Goal: Task Accomplishment & Management: Complete application form

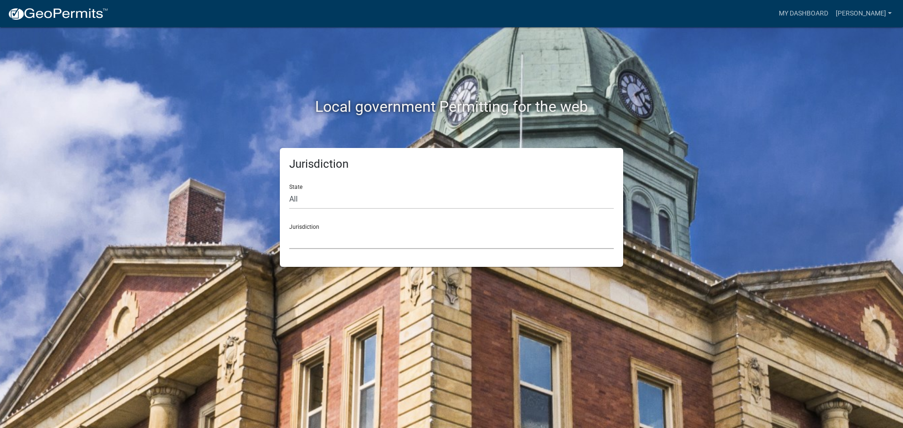
click at [371, 232] on select "[GEOGRAPHIC_DATA], [US_STATE] [GEOGRAPHIC_DATA], [US_STATE][PERSON_NAME][GEOGRA…" at bounding box center [451, 239] width 324 height 19
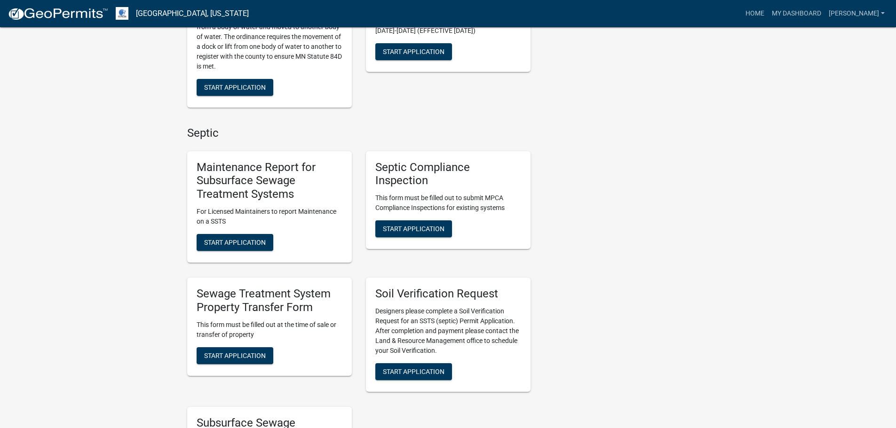
scroll to position [376, 0]
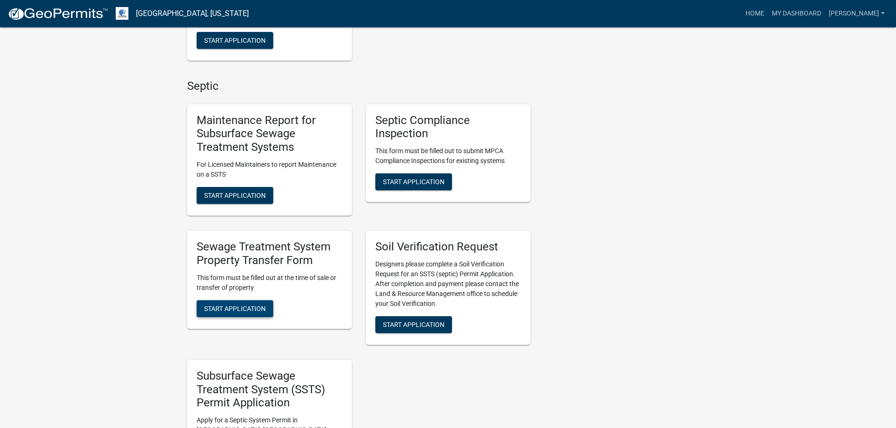
click at [235, 307] on span "Start Application" at bounding box center [235, 309] width 62 height 8
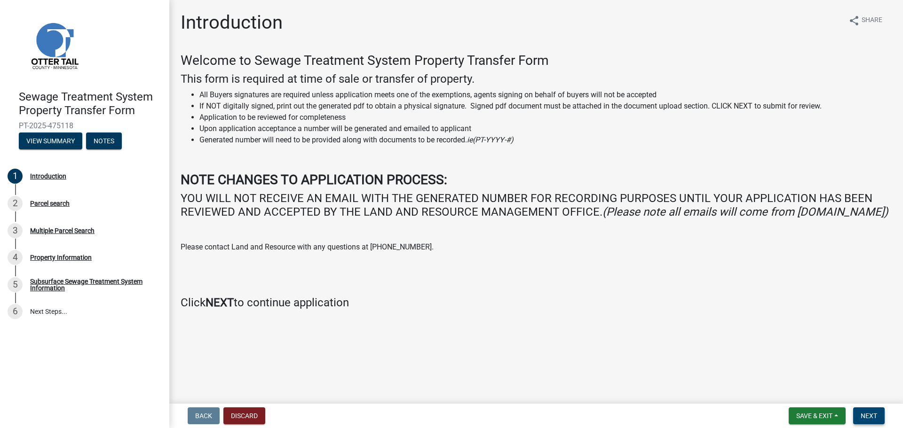
click at [872, 419] on span "Next" at bounding box center [869, 416] width 16 height 8
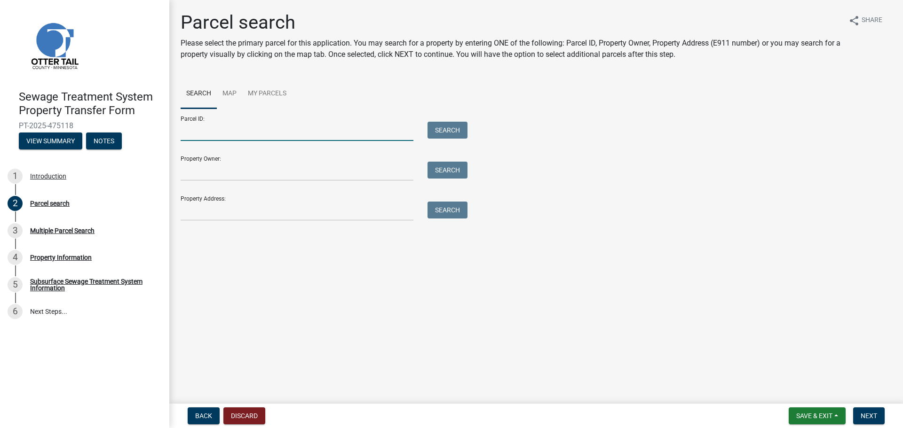
click at [192, 132] on input "Parcel ID:" at bounding box center [297, 131] width 233 height 19
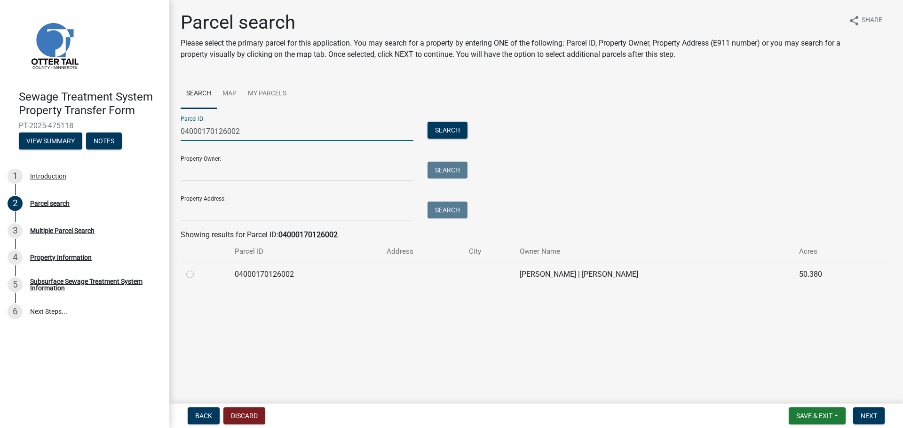
type input "04000170126002"
click at [198, 269] on label at bounding box center [198, 269] width 0 height 0
click at [198, 275] on input "radio" at bounding box center [201, 272] width 6 height 6
radio input "true"
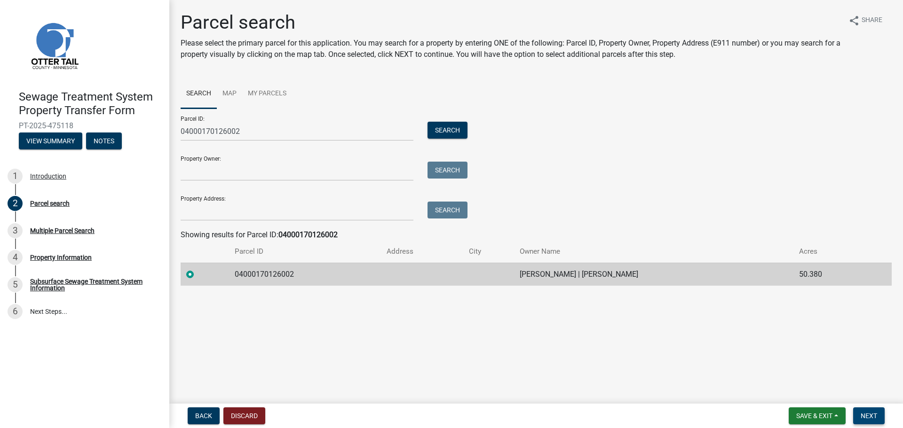
click at [877, 417] on span "Next" at bounding box center [869, 416] width 16 height 8
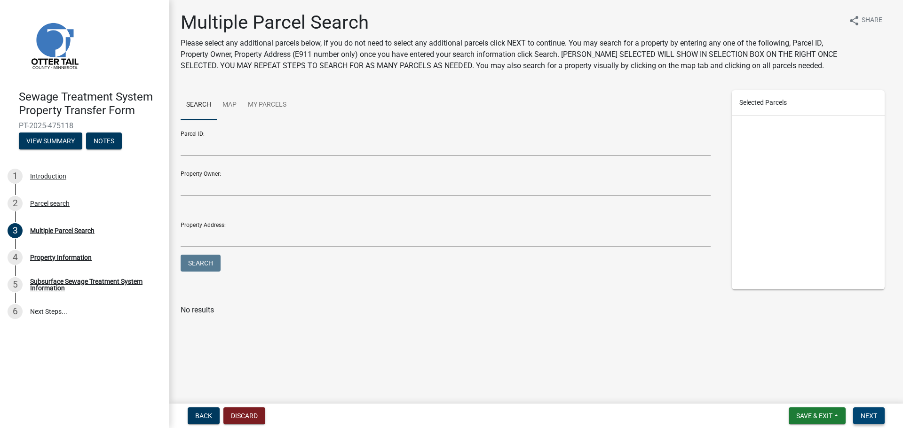
click at [876, 415] on span "Next" at bounding box center [869, 416] width 16 height 8
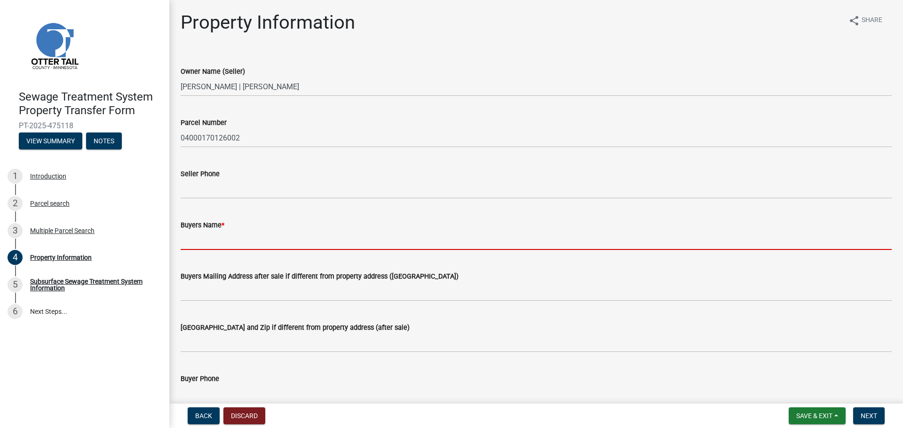
click at [218, 249] on input "Buyers Name *" at bounding box center [536, 240] width 711 height 19
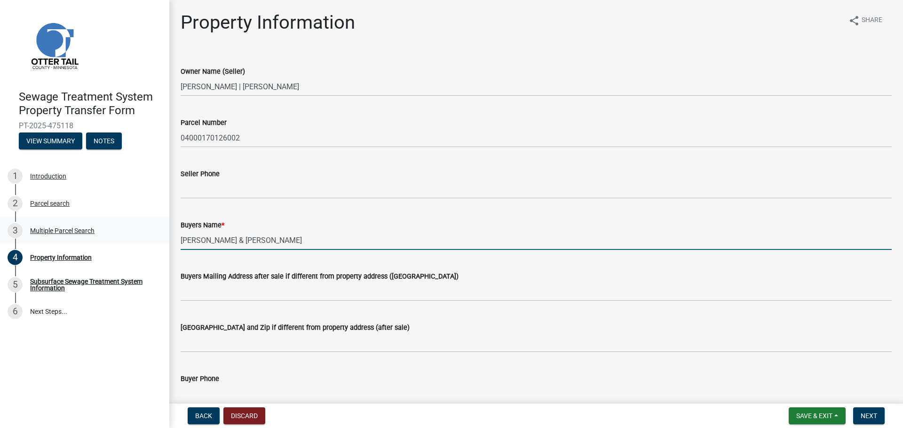
type input "Clayton Ruff & Kelli Ruff"
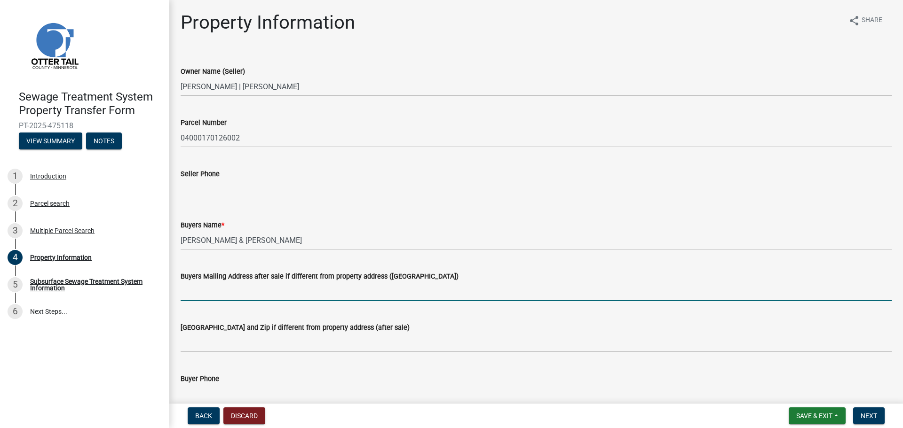
click at [210, 290] on input "Buyers Mailing Address after sale if different from property address ([GEOGRAPH…" at bounding box center [536, 291] width 711 height 19
paste input "1 34th Ave NW"
type input "1 34th Ave NW"
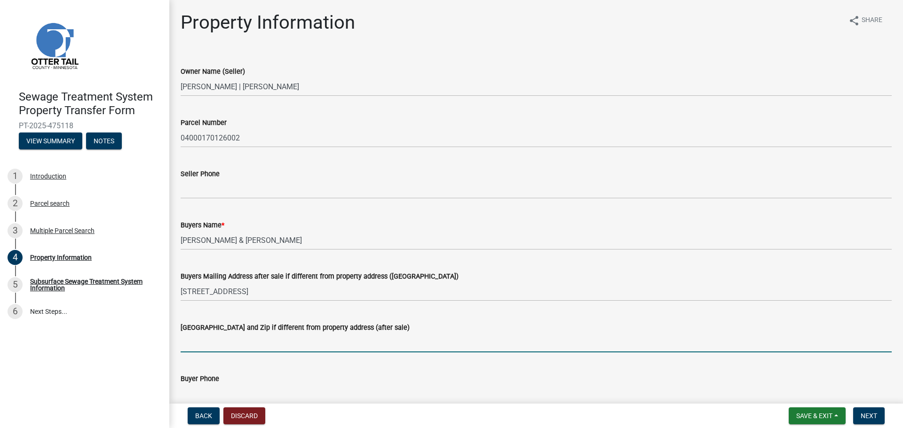
click at [239, 338] on input "[GEOGRAPHIC_DATA] and Zip if different from property address (after sale)" at bounding box center [536, 342] width 711 height 19
paste input "Underwood"
type input "Underwood, ND 58576"
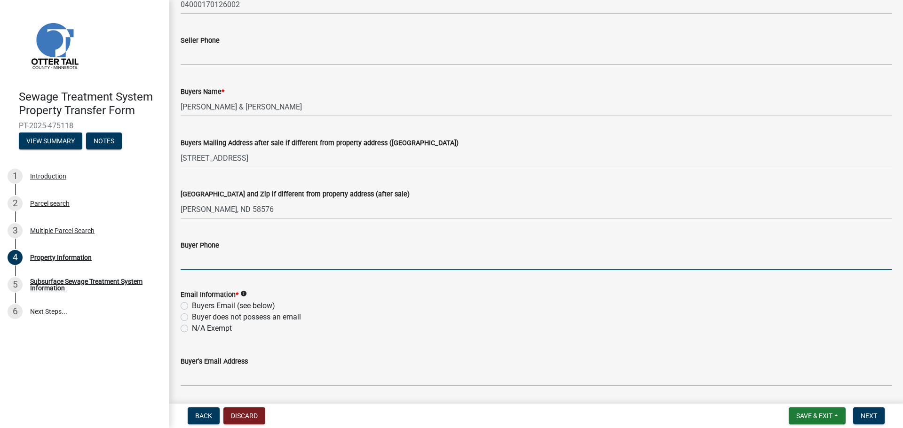
scroll to position [145, 0]
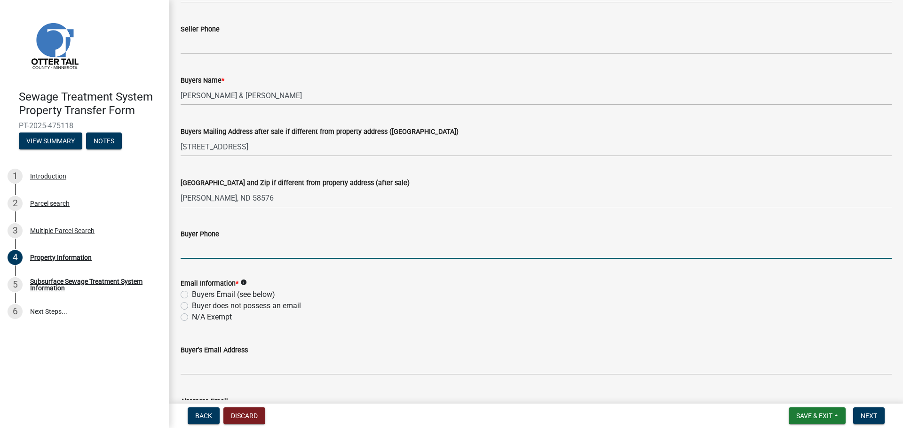
click at [206, 296] on label "Buyers Email (see below)" at bounding box center [233, 294] width 83 height 11
click at [198, 295] on input "Buyers Email (see below)" at bounding box center [195, 292] width 6 height 6
radio input "true"
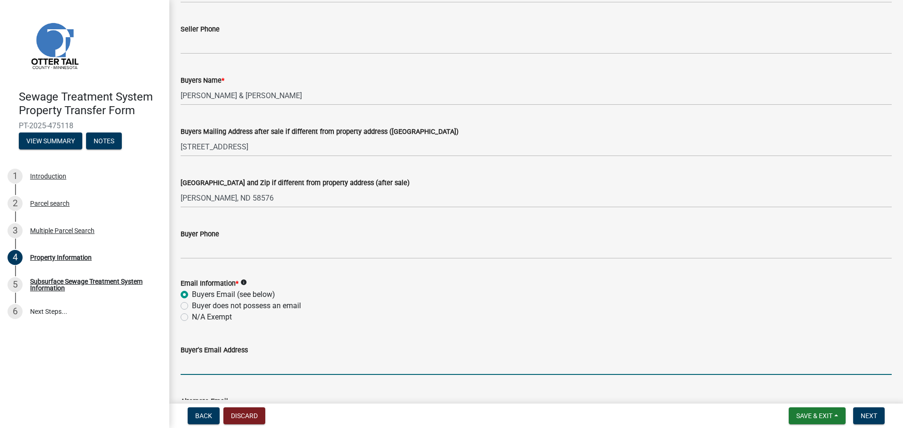
click at [195, 368] on input "Buyer's Email Address" at bounding box center [536, 365] width 711 height 19
paste input "ruff@westriv.com"
type input "ruff@westriv.com"
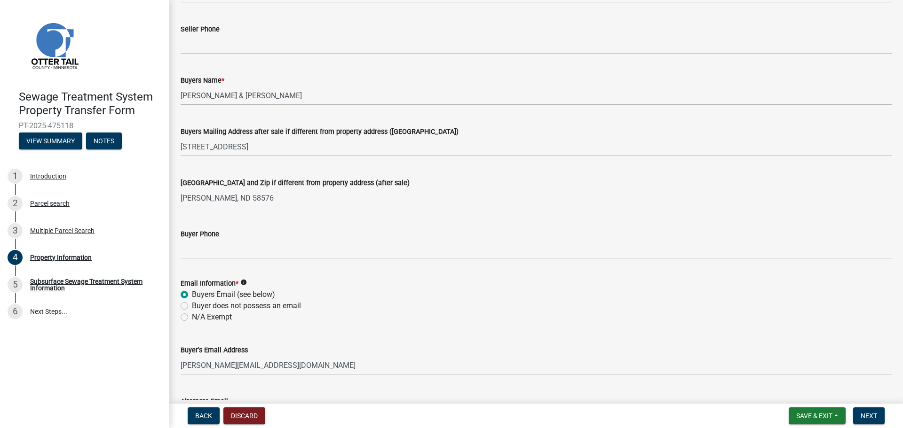
click at [223, 238] on div "Buyer Phone" at bounding box center [536, 234] width 711 height 11
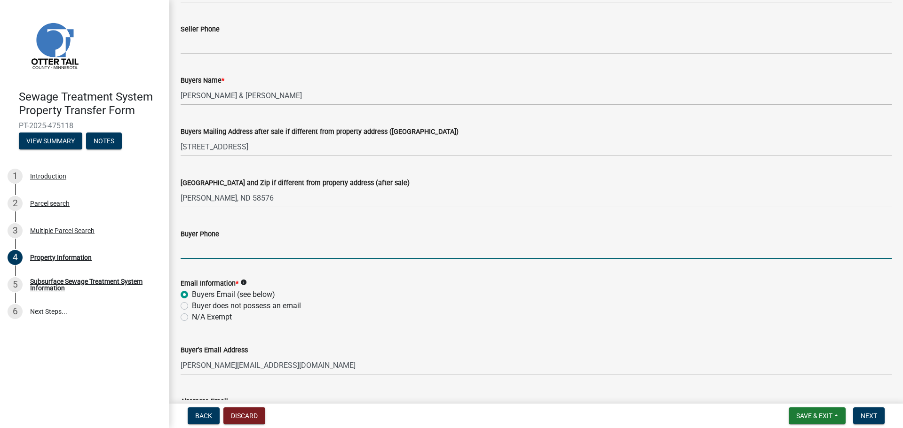
click at [221, 246] on input "Buyer Phone" at bounding box center [536, 249] width 711 height 19
paste input "(701)226-2770"
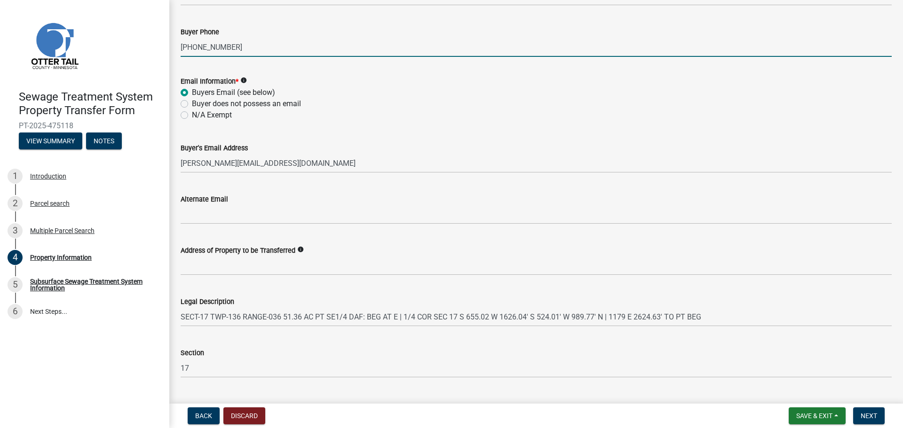
scroll to position [421, 0]
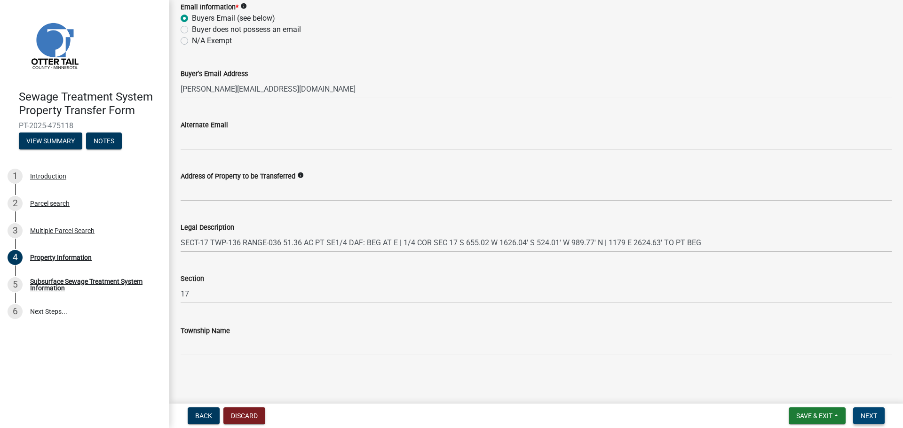
type input "(701)226-2770"
click at [868, 415] on span "Next" at bounding box center [869, 416] width 16 height 8
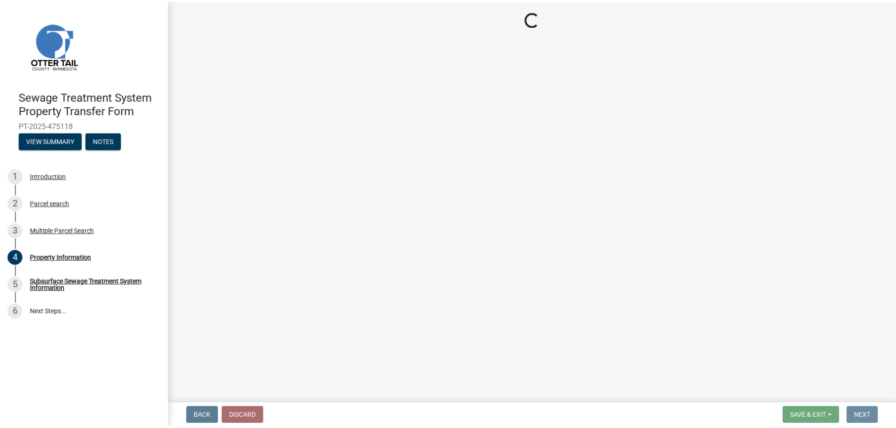
scroll to position [0, 0]
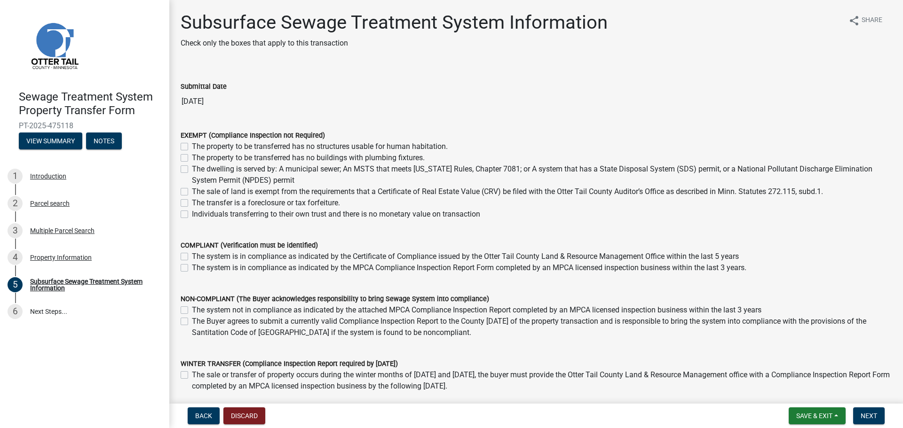
click at [233, 141] on label "The property to be transferred has no structures usable for human habitation." at bounding box center [320, 146] width 256 height 11
click at [198, 141] on input "The property to be transferred has no structures usable for human habitation." at bounding box center [195, 144] width 6 height 6
checkbox input "true"
checkbox input "false"
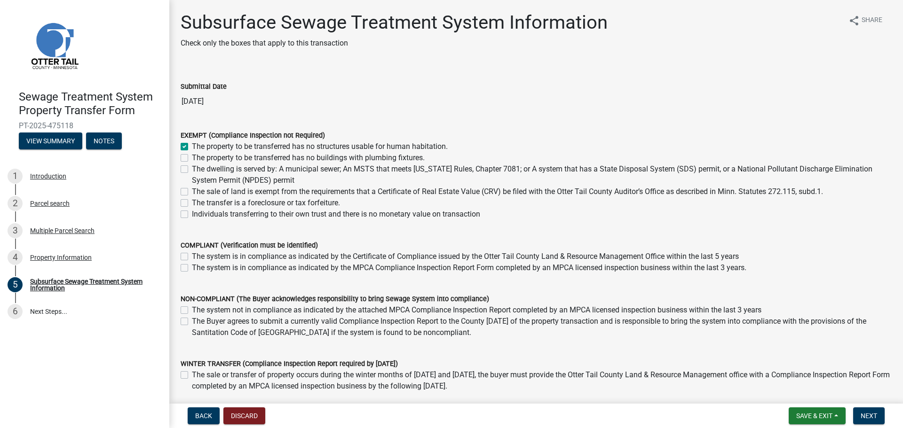
checkbox input "false"
click at [236, 155] on label "The property to be transferred has no buildings with plumbing fixtures." at bounding box center [308, 157] width 233 height 11
click at [198, 155] on input "The property to be transferred has no buildings with plumbing fixtures." at bounding box center [195, 155] width 6 height 6
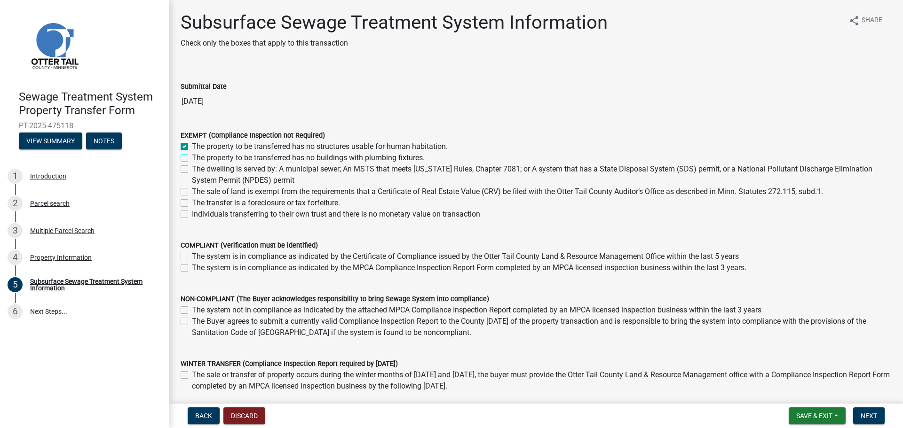
checkbox input "true"
checkbox input "false"
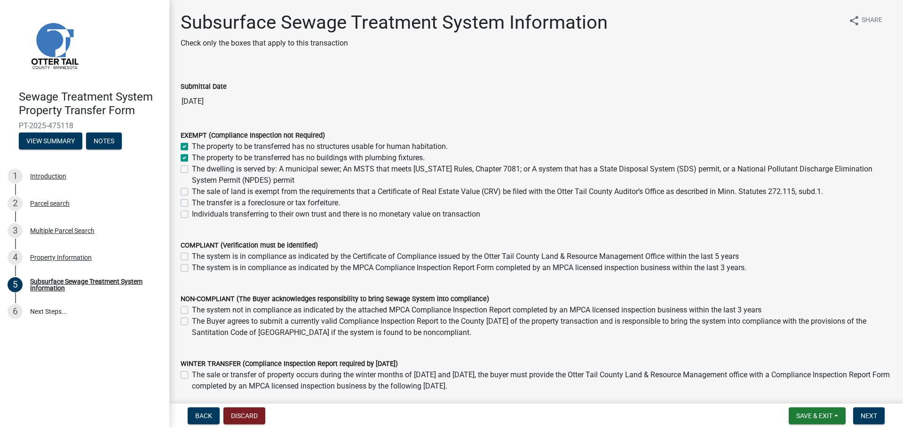
checkbox input "false"
click at [192, 143] on label "The property to be transferred has no structures usable for human habitation." at bounding box center [320, 146] width 256 height 11
click at [192, 143] on input "The property to be transferred has no structures usable for human habitation." at bounding box center [195, 144] width 6 height 6
checkbox input "false"
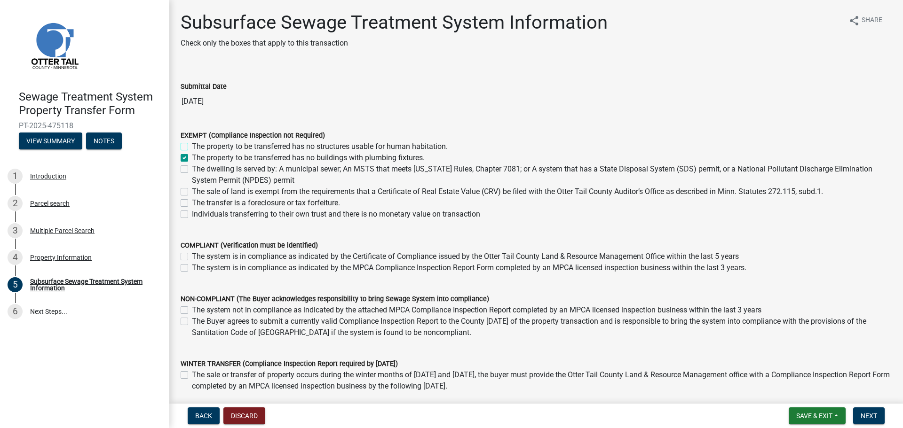
checkbox input "true"
checkbox input "false"
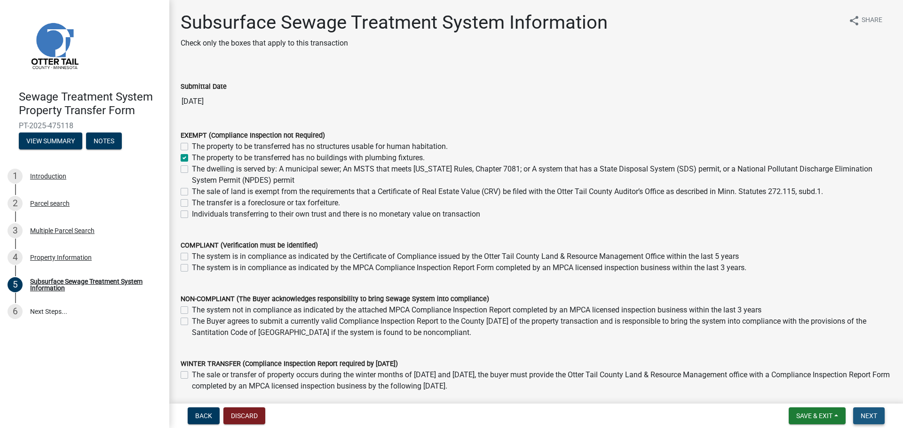
click at [881, 413] on button "Next" at bounding box center [869, 416] width 32 height 17
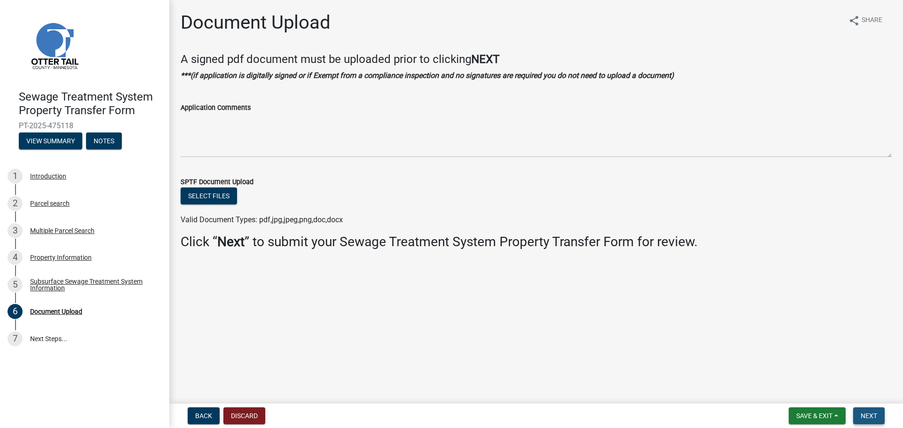
click at [881, 413] on button "Next" at bounding box center [869, 416] width 32 height 17
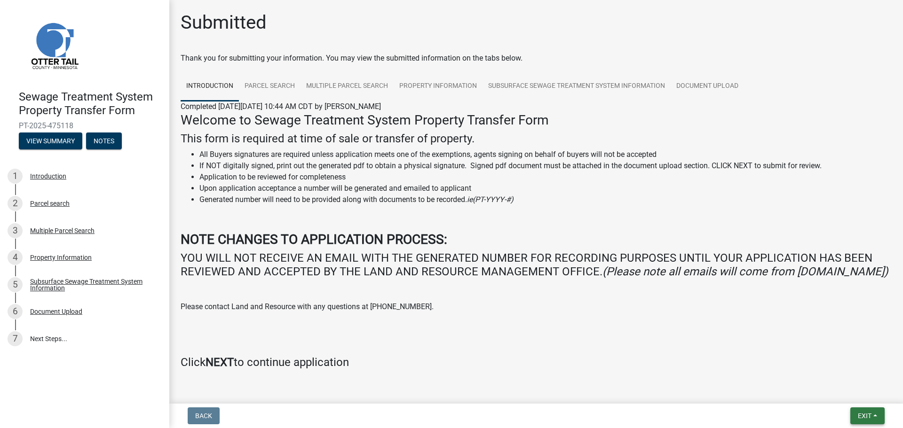
click at [864, 416] on span "Exit" at bounding box center [865, 416] width 14 height 8
click at [854, 399] on button "Save & Exit" at bounding box center [846, 391] width 75 height 23
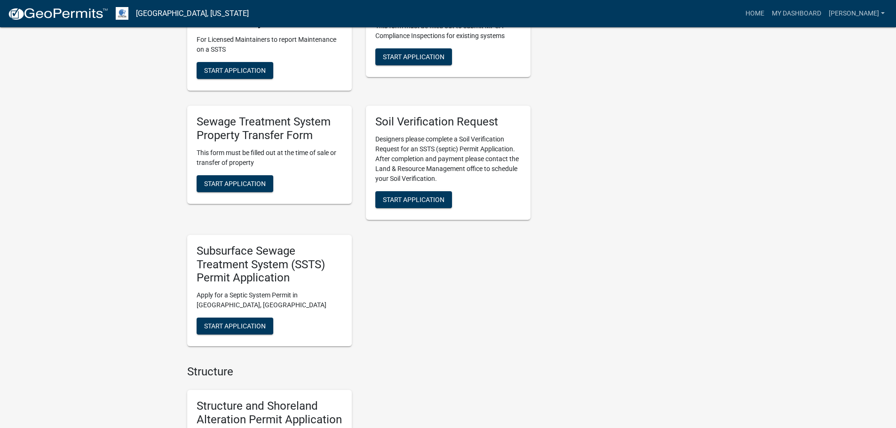
scroll to position [517, 0]
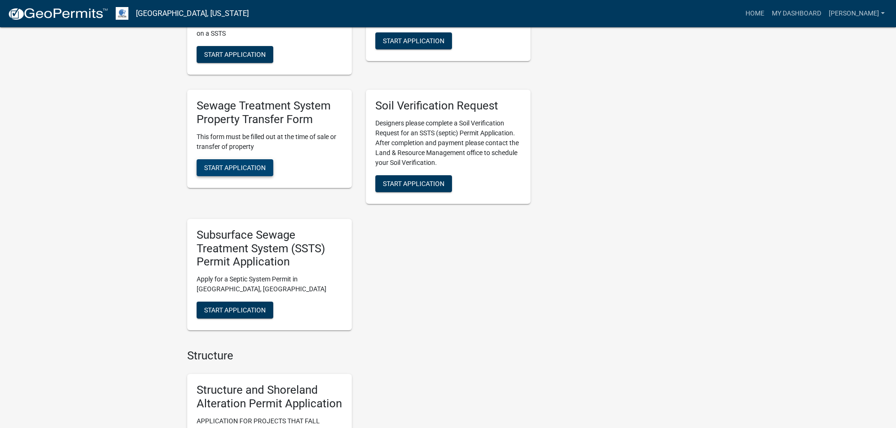
click at [240, 169] on span "Start Application" at bounding box center [235, 168] width 62 height 8
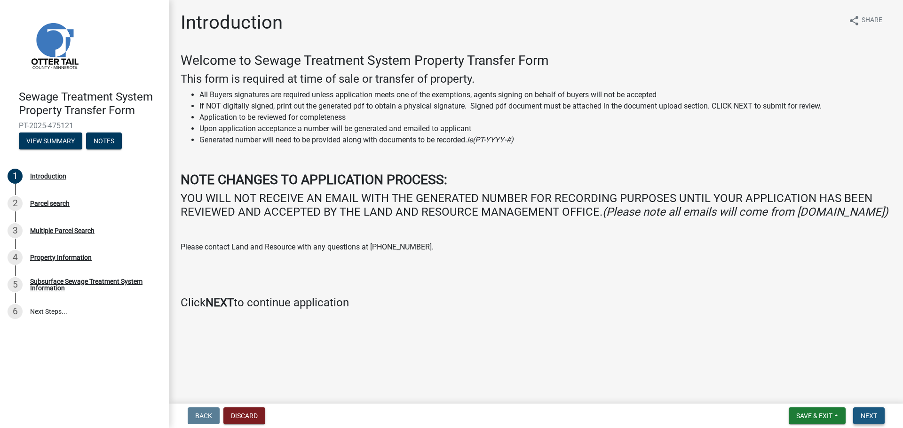
click at [863, 410] on button "Next" at bounding box center [869, 416] width 32 height 17
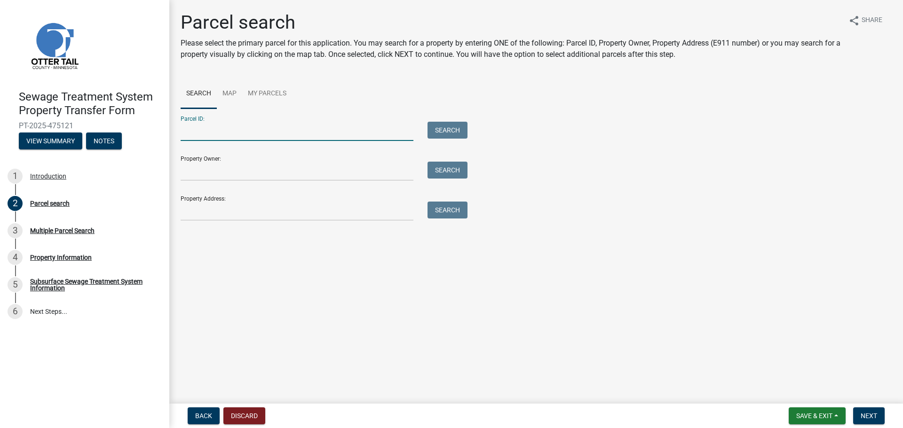
click at [215, 130] on input "Parcel ID:" at bounding box center [297, 131] width 233 height 19
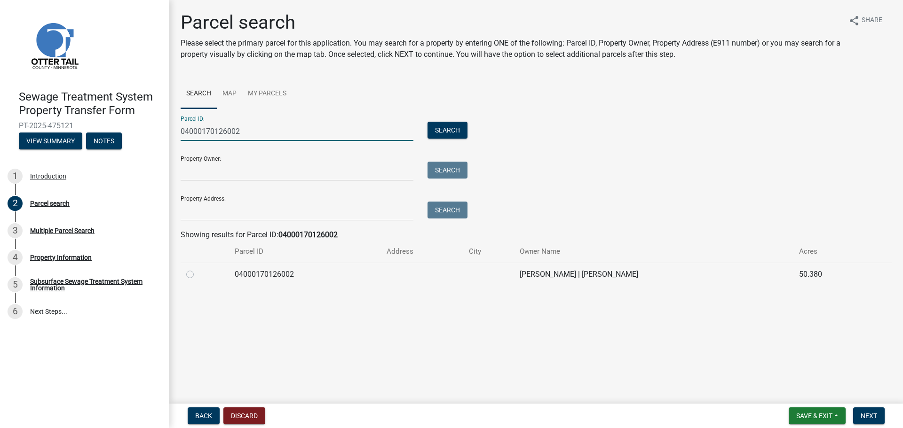
type input "04000170126002"
click at [196, 275] on div at bounding box center [204, 274] width 37 height 11
click at [195, 275] on div at bounding box center [204, 274] width 37 height 11
click at [195, 276] on div at bounding box center [204, 274] width 37 height 11
click at [198, 269] on label at bounding box center [198, 269] width 0 height 0
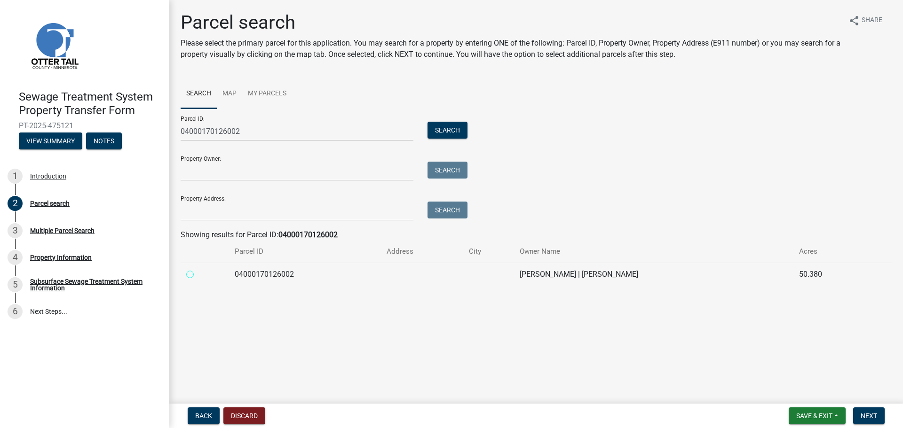
click at [198, 274] on input "radio" at bounding box center [201, 272] width 6 height 6
radio input "true"
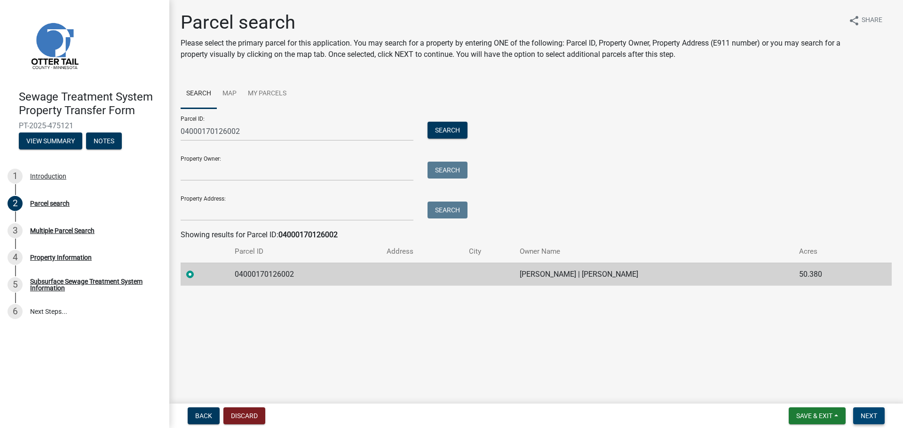
click at [867, 409] on button "Next" at bounding box center [869, 416] width 32 height 17
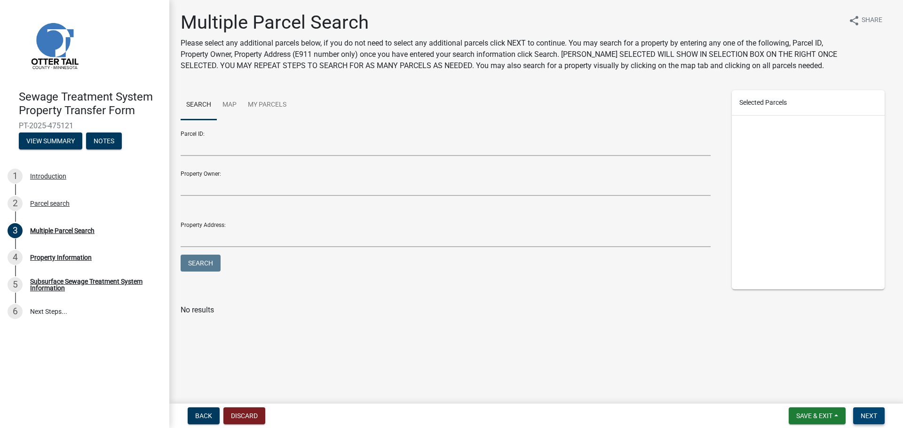
click at [877, 418] on span "Next" at bounding box center [869, 416] width 16 height 8
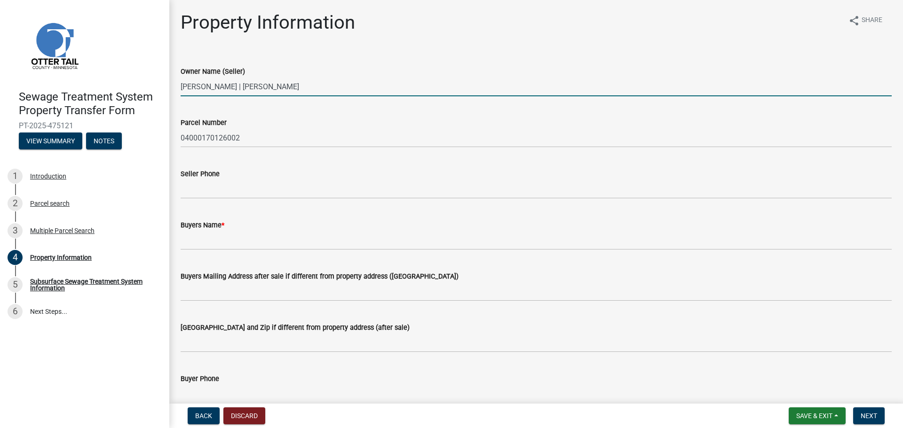
click at [345, 90] on input "FELTY F MILLER JR | SARAH B MILLER" at bounding box center [536, 86] width 711 height 19
drag, startPoint x: 262, startPoint y: 90, endPoint x: 146, endPoint y: 93, distance: 115.7
click at [146, 93] on div "Sewage Treatment System Property Transfer Form PT-2025-475121 View Summary Note…" at bounding box center [451, 214] width 903 height 428
type input "James G Walz & Paula K Walz"
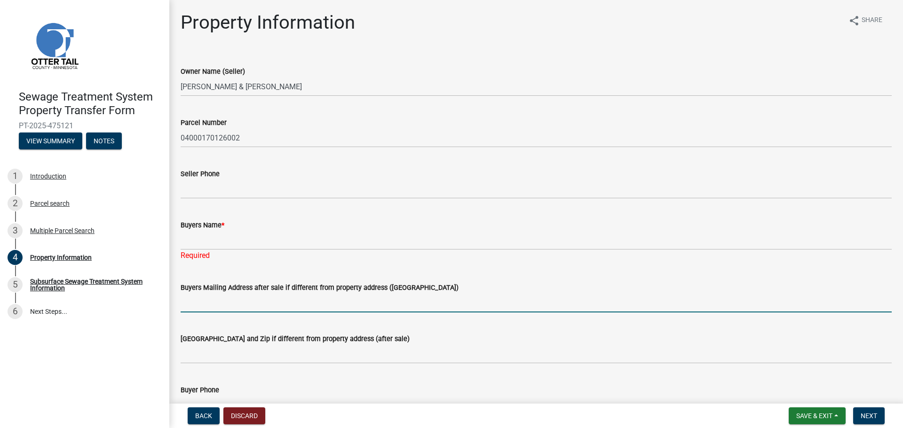
click at [210, 228] on label "Buyers Name *" at bounding box center [203, 225] width 44 height 7
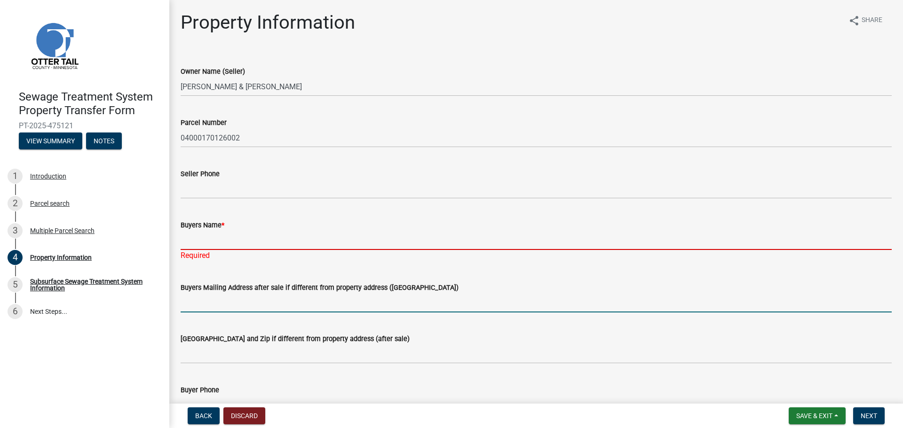
click at [210, 231] on input "Buyers Name *" at bounding box center [536, 240] width 711 height 19
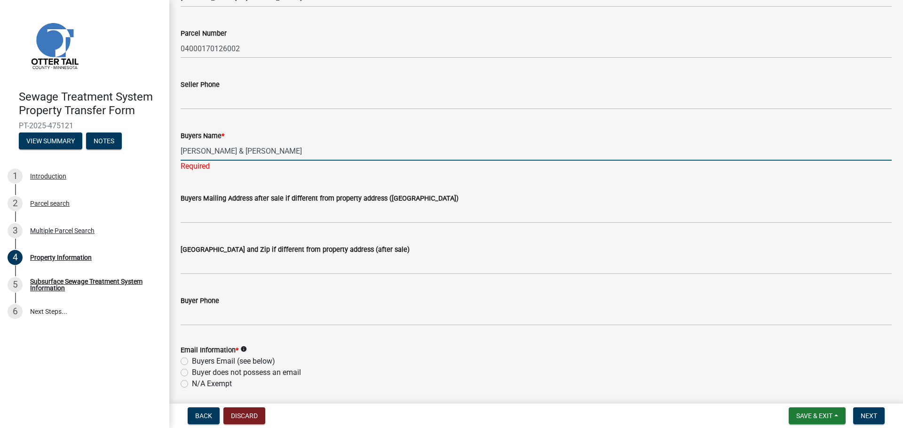
scroll to position [235, 0]
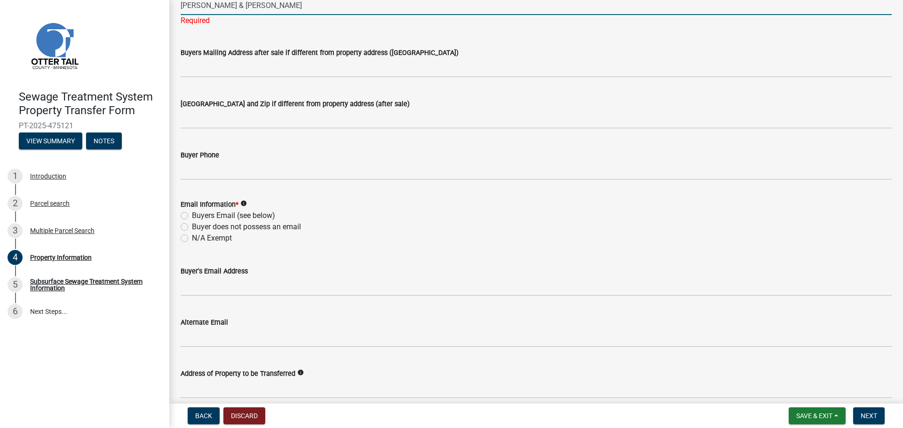
type input "Felty Miller JR. & Sarah Miller"
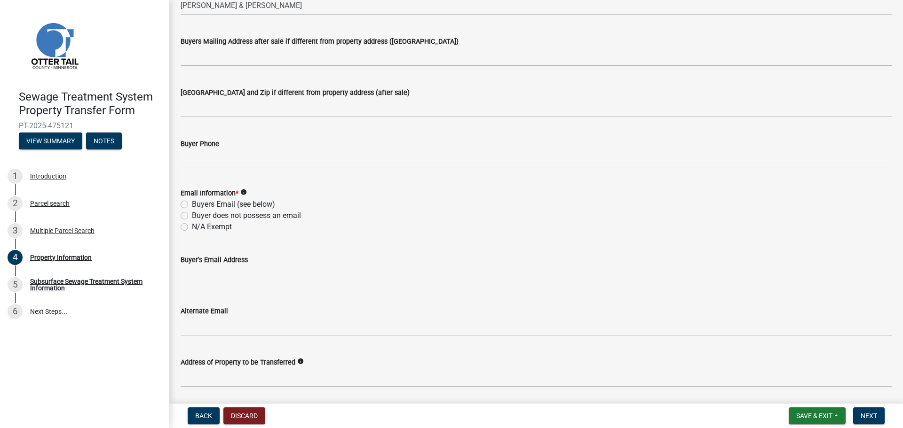
click at [200, 227] on div "Email Information * info Buyers Email (see below) Buyer does not possess an ema…" at bounding box center [536, 210] width 711 height 45
click at [207, 214] on label "Buyer does not possess an email" at bounding box center [246, 215] width 109 height 11
click at [198, 214] on input "Buyer does not possess an email" at bounding box center [195, 213] width 6 height 6
radio input "true"
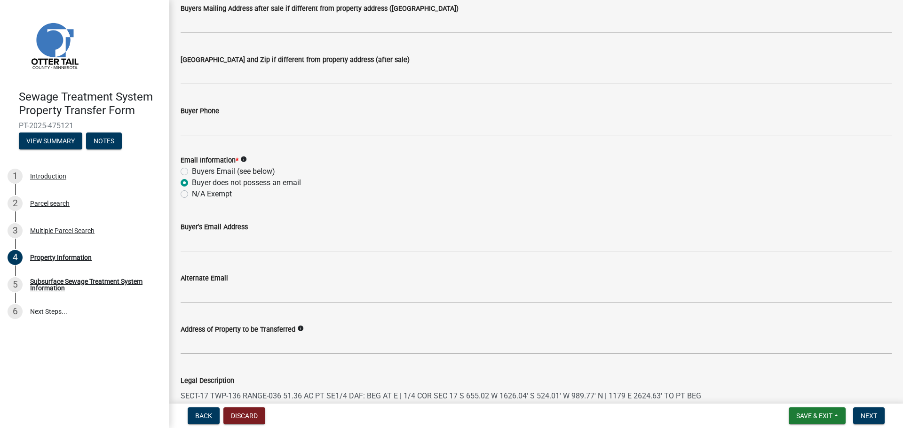
scroll to position [186, 0]
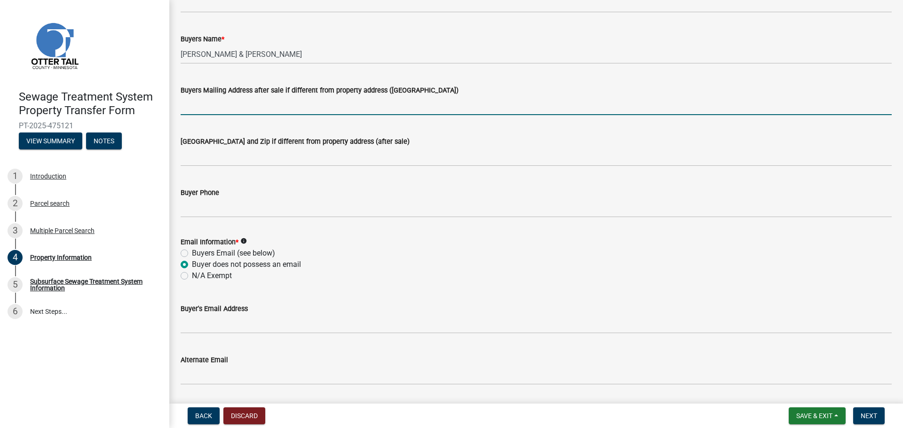
click at [272, 107] on input "Buyers Mailing Address after sale if different from property address ([GEOGRAPH…" at bounding box center [536, 105] width 711 height 19
paste input "12856 70th Ave"
type input "12856 70th Ave"
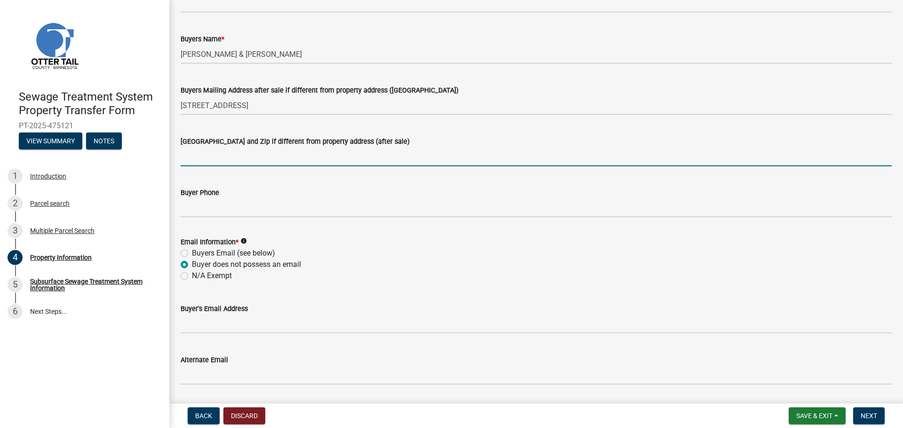
click at [219, 161] on input "[GEOGRAPHIC_DATA] and Zip if different from property address (after sale)" at bounding box center [536, 156] width 711 height 19
paste input "Milaca"
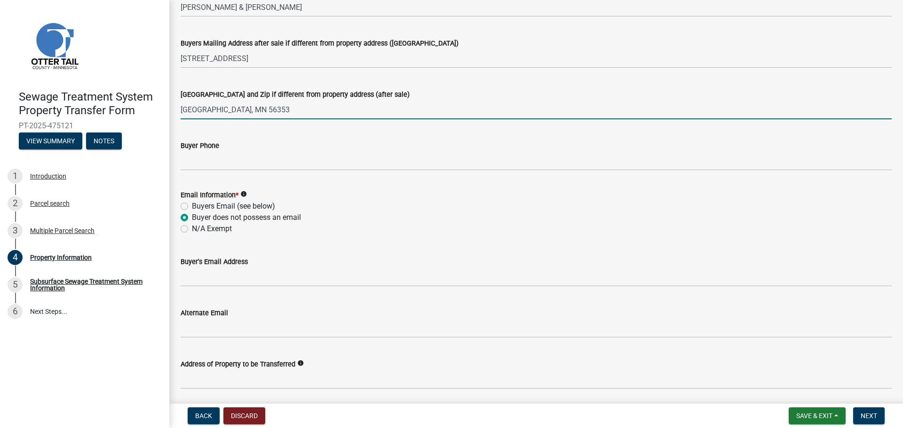
scroll to position [421, 0]
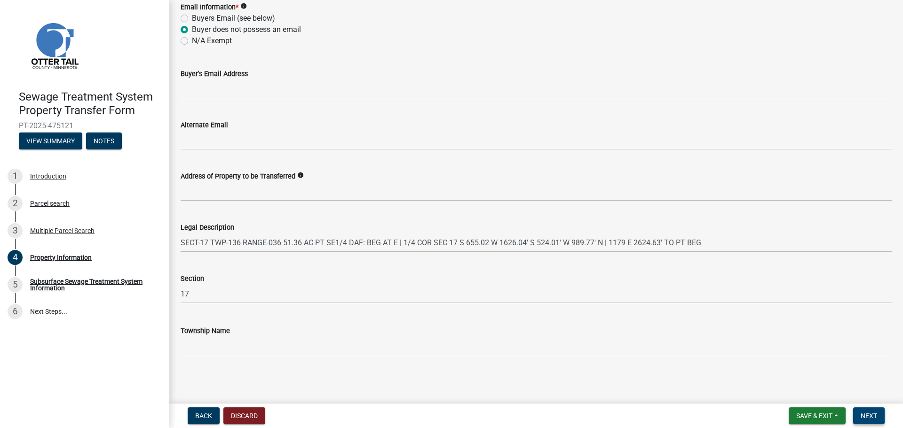
type input "Milaca, MN 56353"
click at [876, 417] on span "Next" at bounding box center [869, 416] width 16 height 8
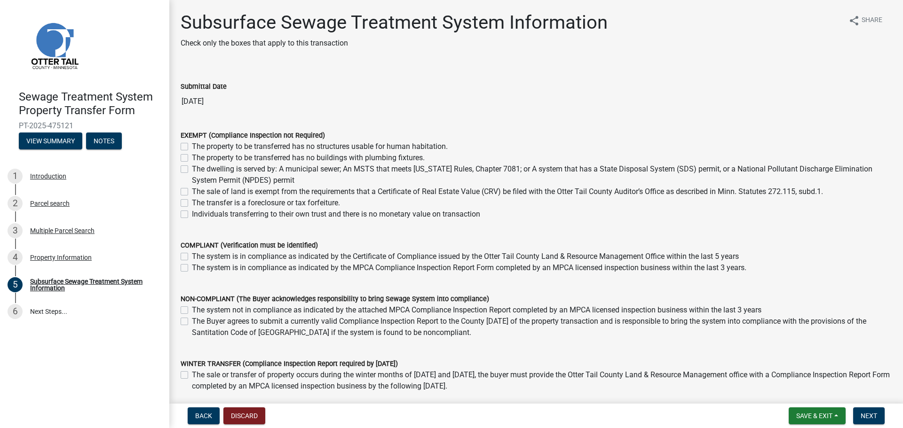
click at [192, 146] on label "The property to be transferred has no structures usable for human habitation." at bounding box center [320, 146] width 256 height 11
click at [192, 146] on input "The property to be transferred has no structures usable for human habitation." at bounding box center [195, 144] width 6 height 6
checkbox input "true"
checkbox input "false"
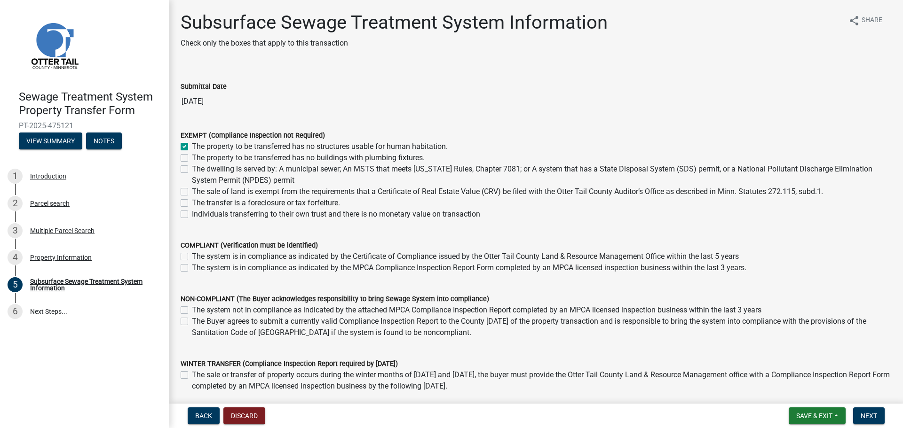
checkbox input "false"
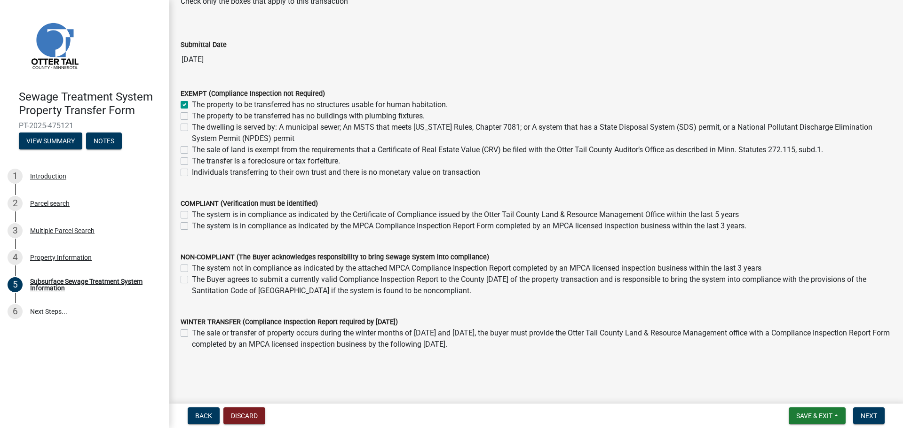
scroll to position [67, 0]
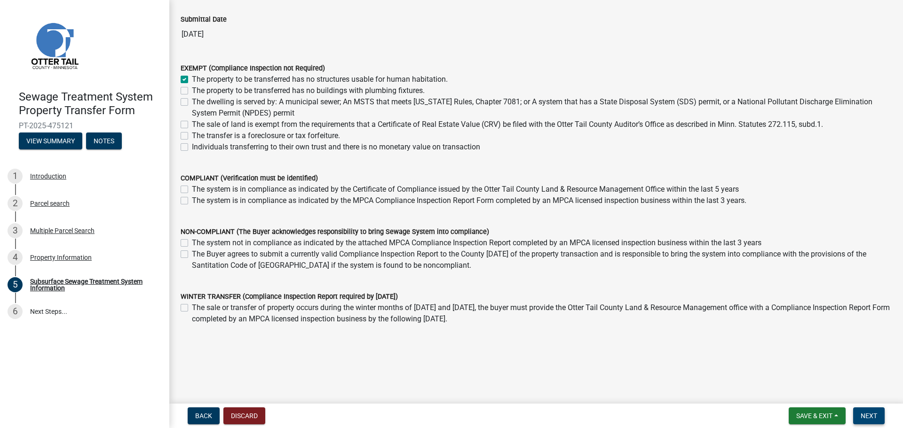
click at [870, 412] on span "Next" at bounding box center [869, 416] width 16 height 8
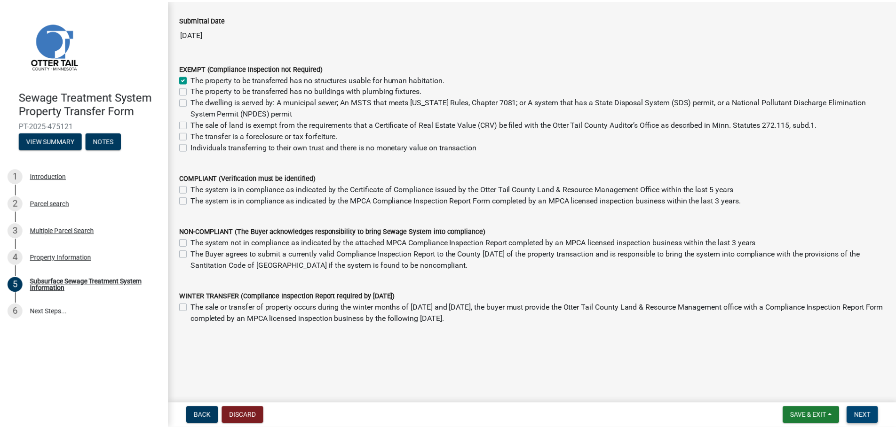
scroll to position [0, 0]
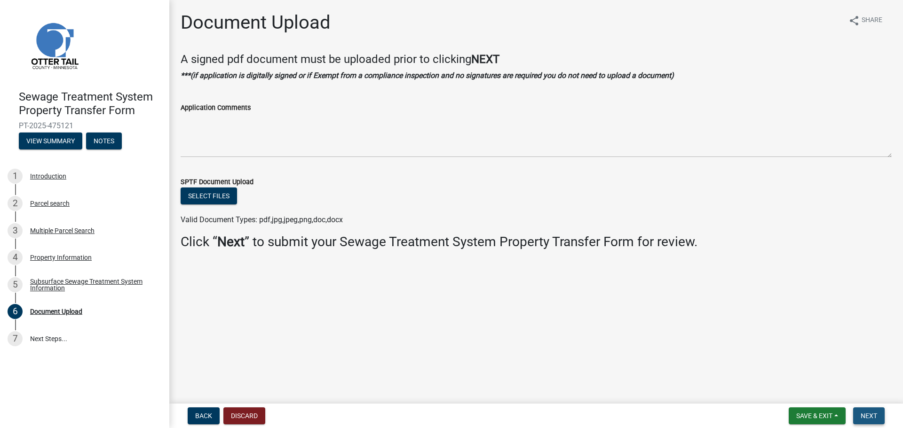
click at [874, 421] on button "Next" at bounding box center [869, 416] width 32 height 17
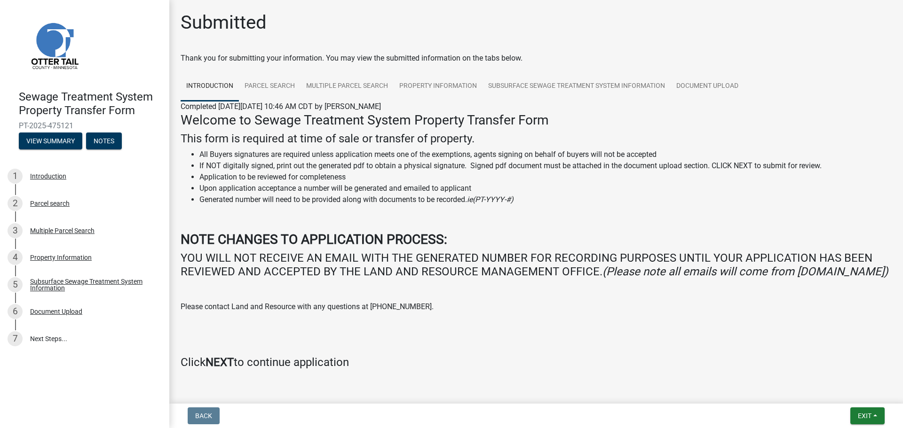
click at [855, 407] on nav "Back Exit Save Save & Exit" at bounding box center [536, 416] width 734 height 24
click at [861, 420] on button "Exit" at bounding box center [867, 416] width 34 height 17
click at [861, 395] on button "Save & Exit" at bounding box center [846, 391] width 75 height 23
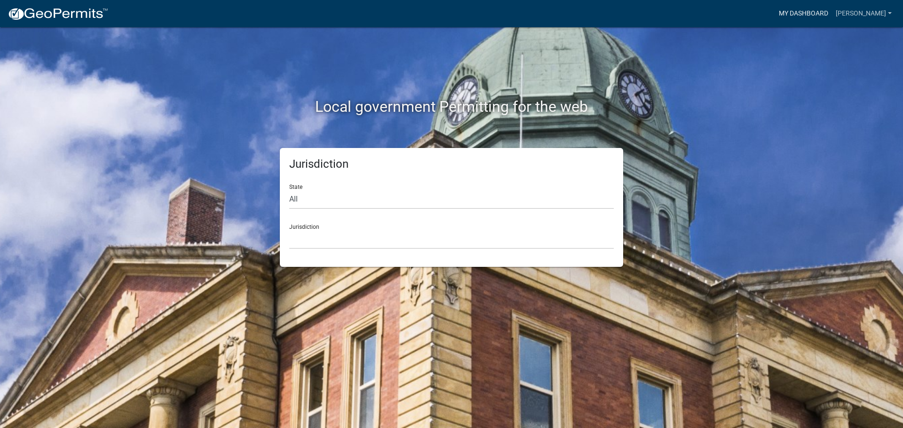
click at [827, 13] on link "My Dashboard" at bounding box center [803, 14] width 57 height 18
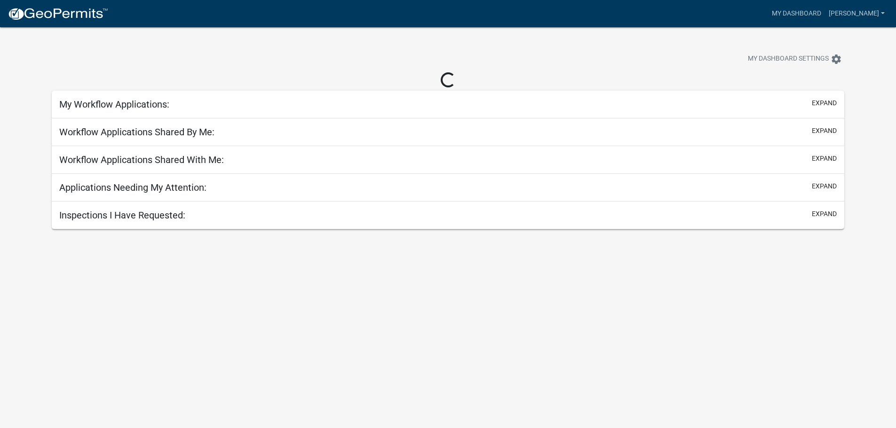
select select "2: 50"
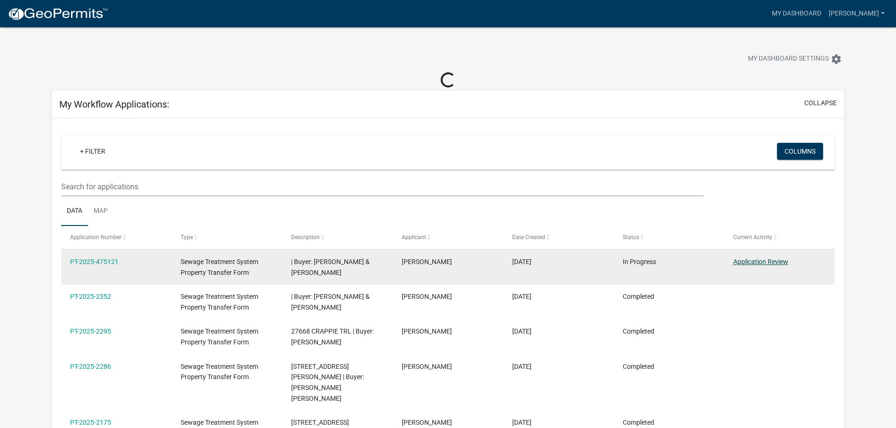
click at [767, 260] on link "Application Review" at bounding box center [760, 262] width 55 height 8
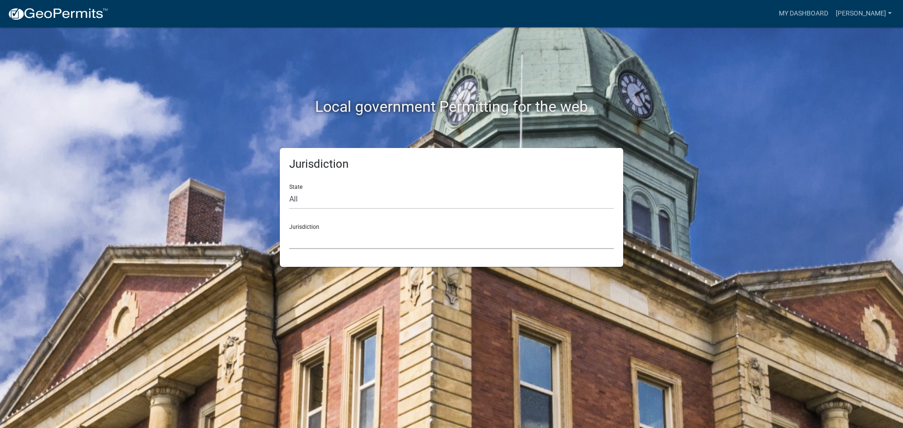
click at [406, 239] on select "[GEOGRAPHIC_DATA], [US_STATE] [GEOGRAPHIC_DATA], [US_STATE][PERSON_NAME][GEOGRA…" at bounding box center [451, 239] width 324 height 19
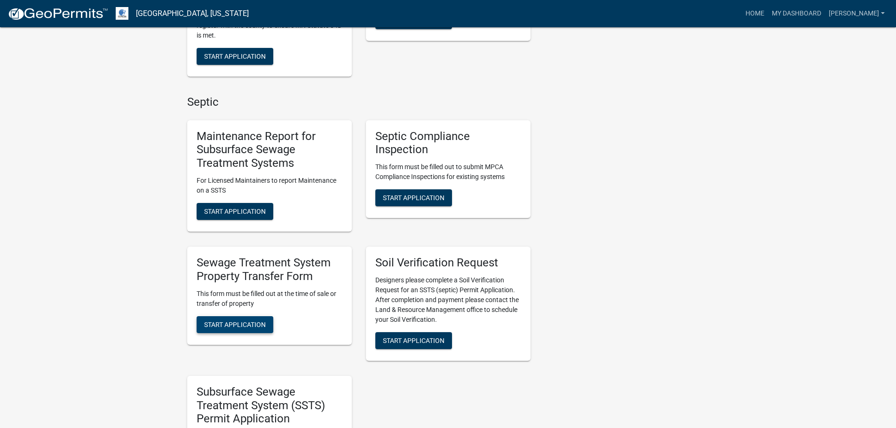
scroll to position [376, 0]
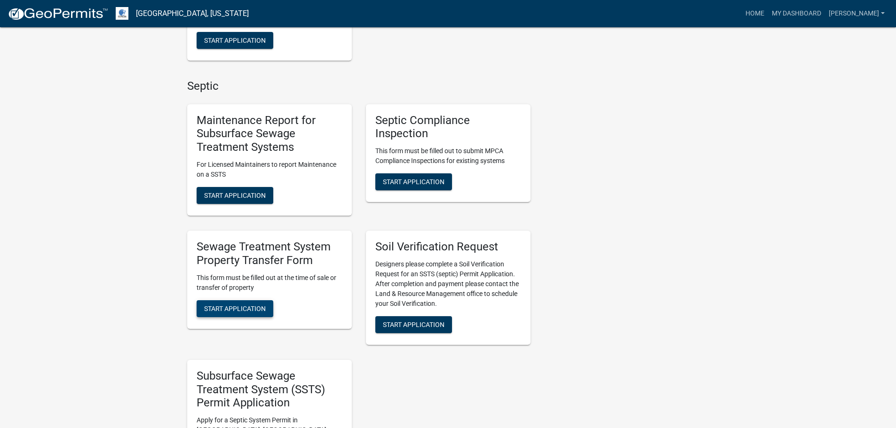
click at [245, 312] on span "Start Application" at bounding box center [235, 309] width 62 height 8
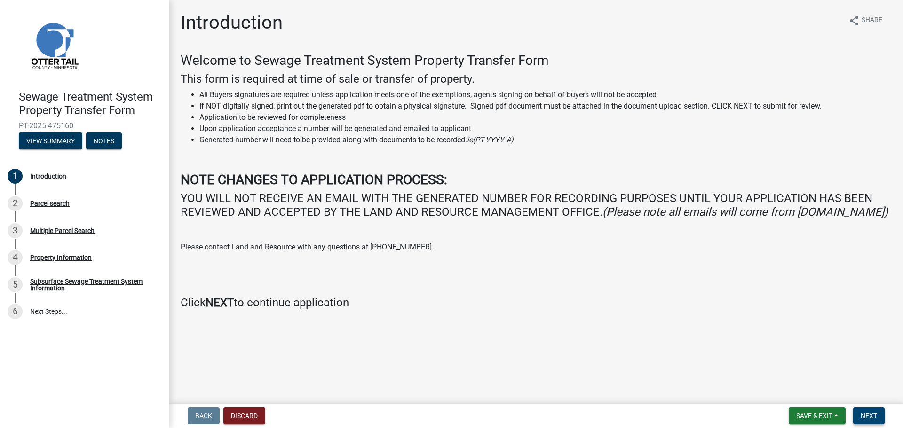
drag, startPoint x: 864, startPoint y: 419, endPoint x: 846, endPoint y: 411, distance: 19.3
click at [864, 419] on span "Next" at bounding box center [869, 416] width 16 height 8
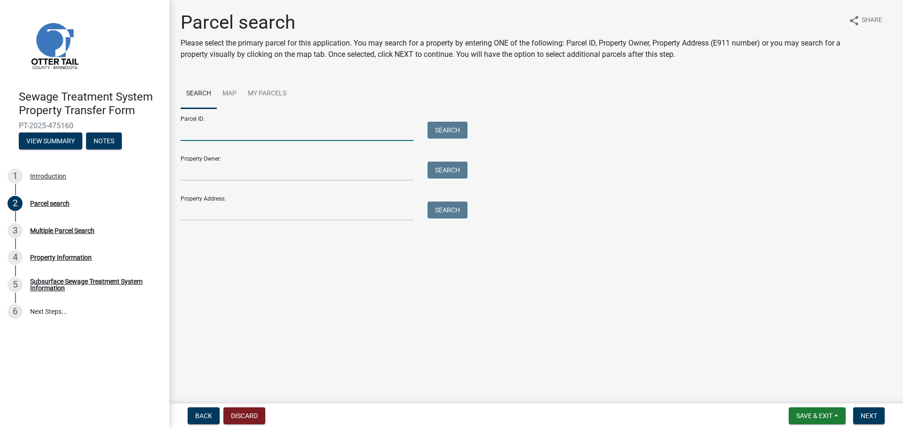
click at [244, 125] on input "Parcel ID:" at bounding box center [297, 131] width 233 height 19
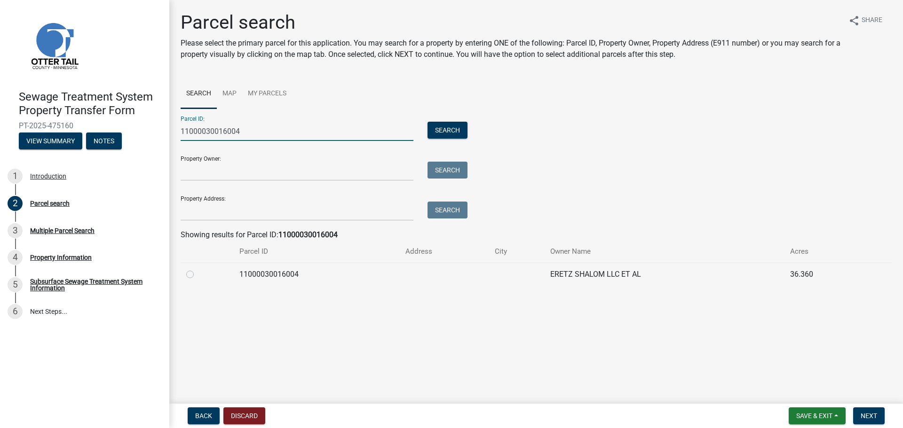
type input "11000030016004"
click at [237, 274] on td "11000030016004" at bounding box center [317, 274] width 166 height 23
click at [194, 278] on div at bounding box center [207, 274] width 42 height 11
click at [198, 269] on label at bounding box center [198, 269] width 0 height 0
click at [198, 275] on input "radio" at bounding box center [201, 272] width 6 height 6
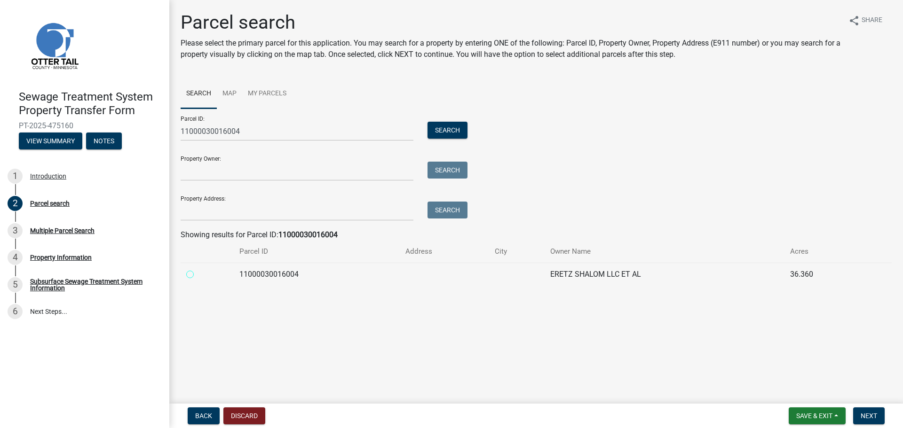
radio input "true"
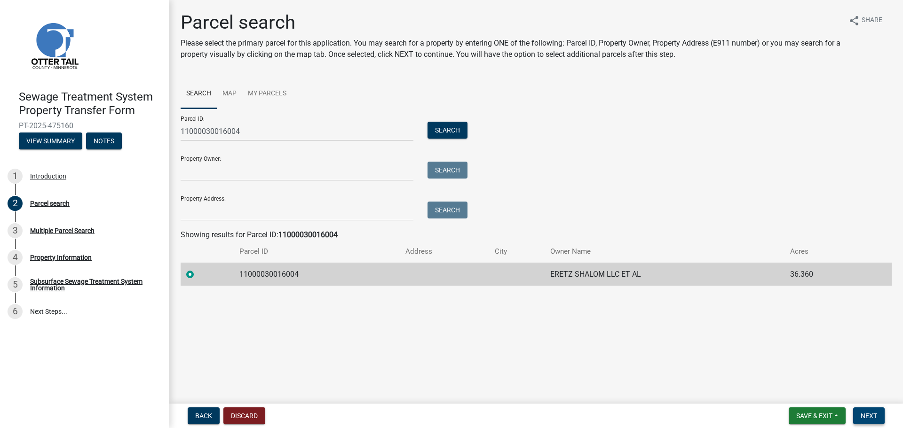
click at [873, 415] on span "Next" at bounding box center [869, 416] width 16 height 8
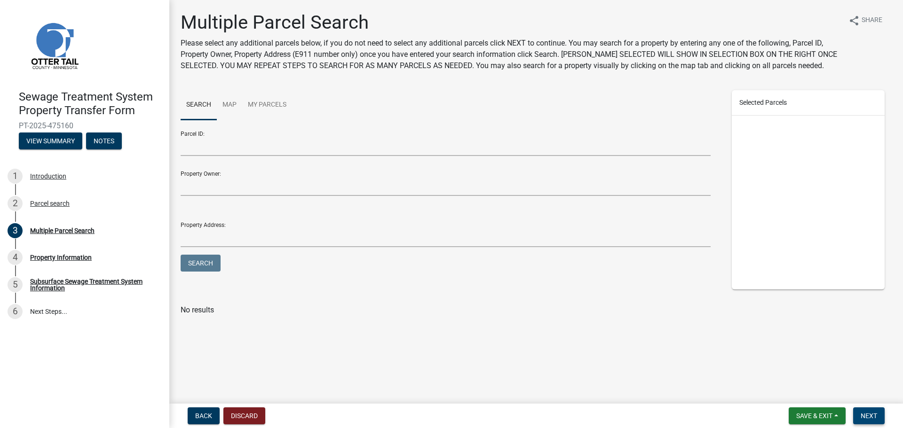
click at [872, 410] on button "Next" at bounding box center [869, 416] width 32 height 17
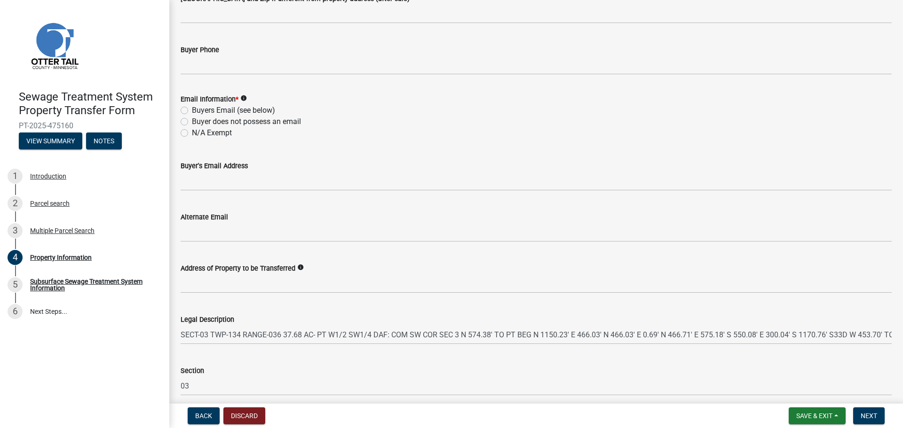
scroll to position [421, 0]
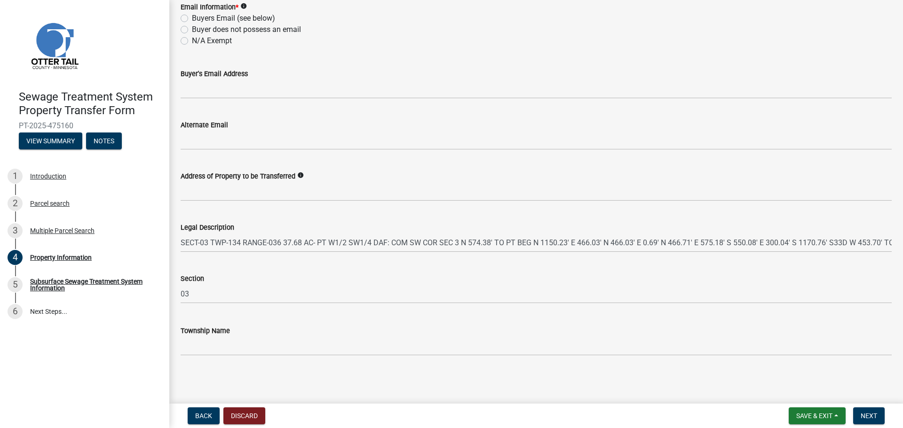
click at [180, 241] on div "Legal Description SECT-03 TWP-134 RANGE-036 37.68 AC- PT W1/2 SW1/4 DAF: COM SW…" at bounding box center [536, 231] width 725 height 44
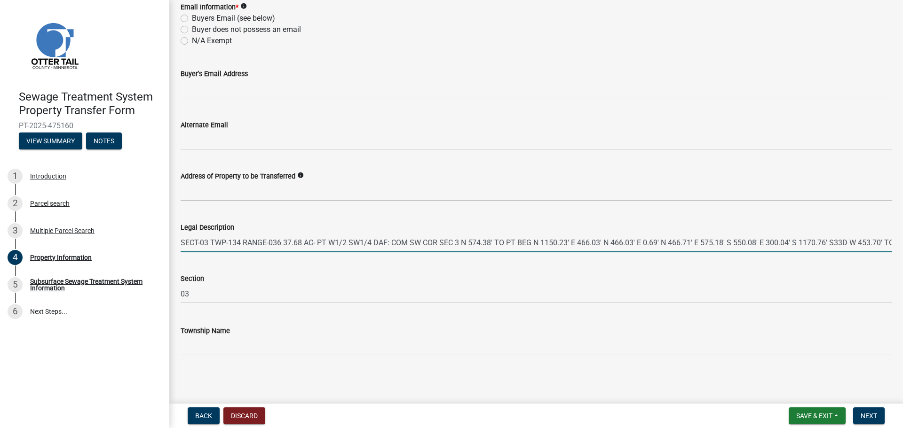
click at [182, 243] on input "SECT-03 TWP-134 RANGE-036 37.68 AC- PT W1/2 SW1/4 DAF: COM SW COR SEC 3 N 574.3…" at bounding box center [536, 242] width 711 height 19
drag, startPoint x: 182, startPoint y: 243, endPoint x: 902, endPoint y: 288, distance: 722.3
click at [902, 288] on main "Property Information share Share Owner Name (Seller) ERETZ SHALOM LLC ET AL Par…" at bounding box center [536, 200] width 734 height 400
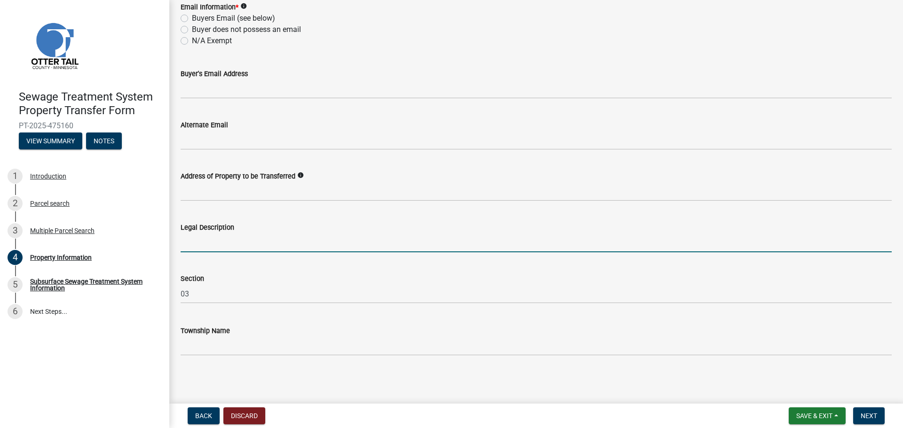
scroll to position [0, 0]
paste input "Lore ipsu do sit Amet Cons ad eli Seddoeius Tempori (U½LA¼), Etdolor 7, Magnaal…"
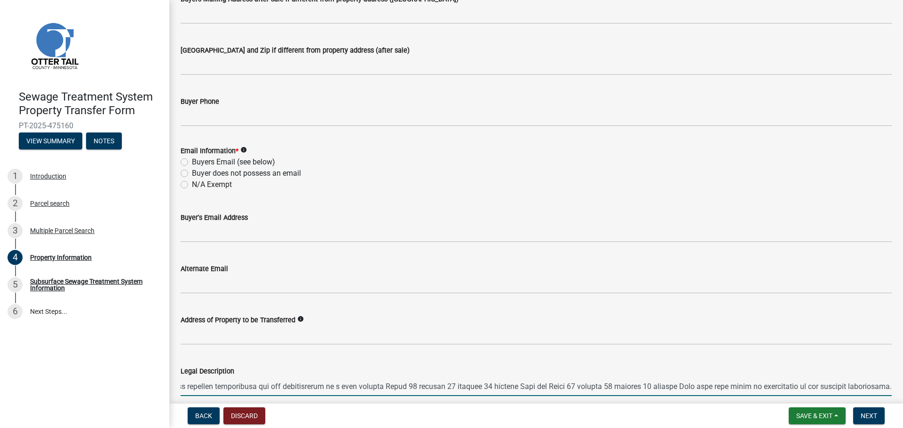
scroll to position [233, 0]
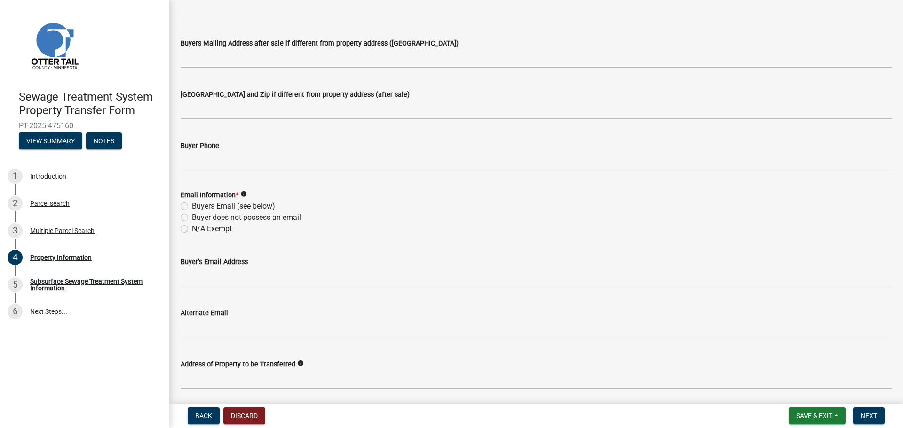
type input "Lore ipsu do sit Amet Cons ad eli Seddoeius Tempori (U½LA¼), Etdolor 7, Magnaal…"
click at [213, 205] on label "Buyers Email (see below)" at bounding box center [233, 206] width 83 height 11
click at [198, 205] on input "Buyers Email (see below)" at bounding box center [195, 204] width 6 height 6
radio input "true"
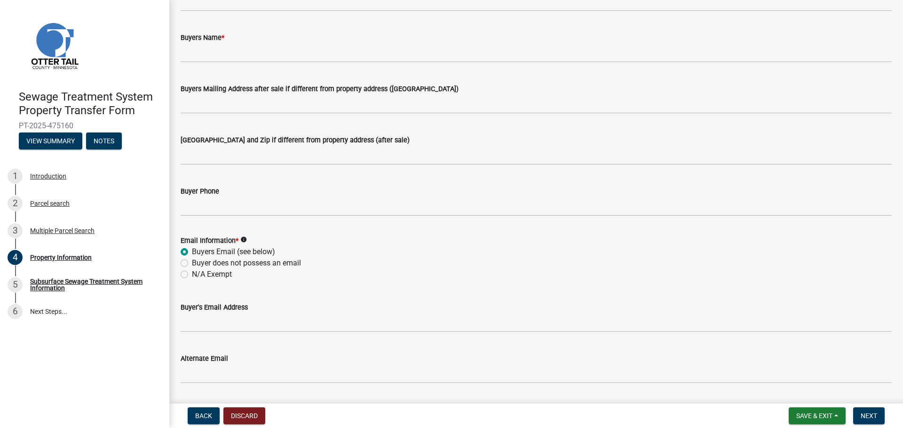
scroll to position [0, 0]
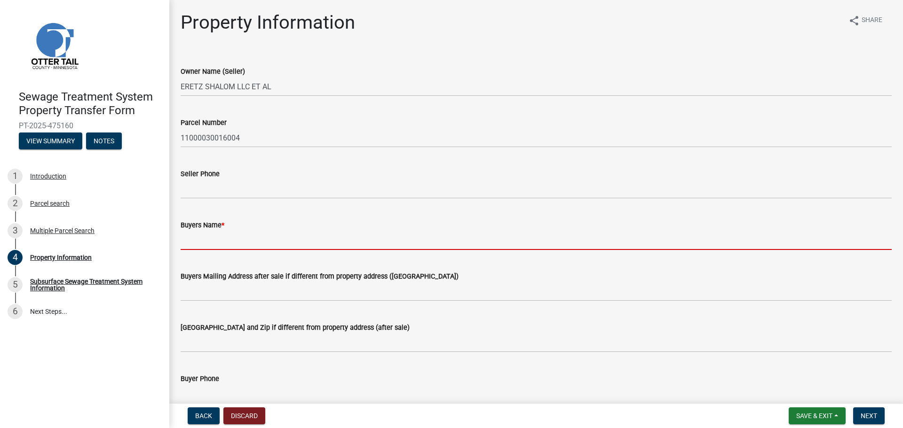
click at [207, 238] on input "Buyers Name *" at bounding box center [536, 240] width 711 height 19
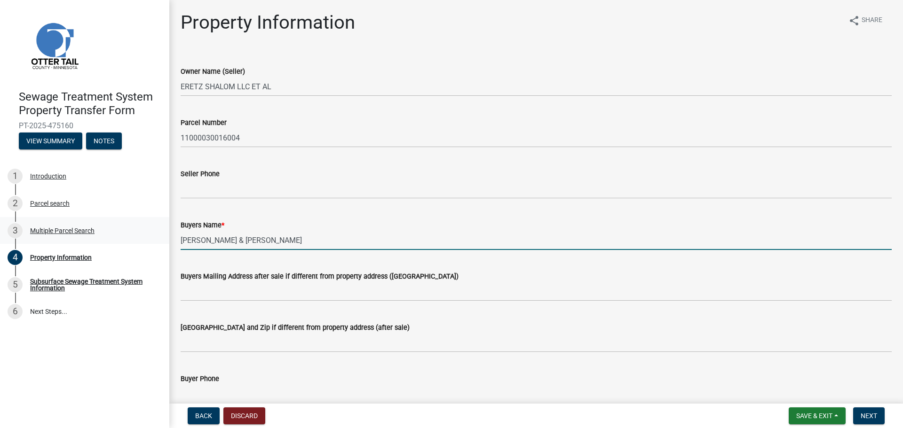
type input "[PERSON_NAME] & [PERSON_NAME]"
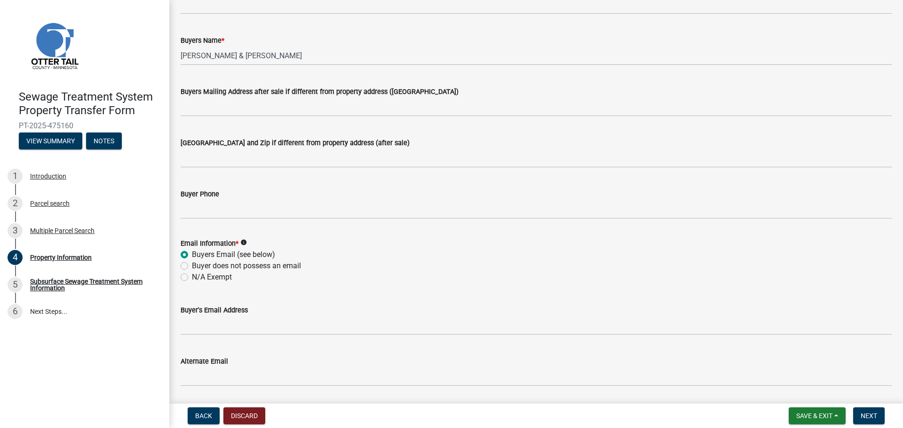
scroll to position [188, 0]
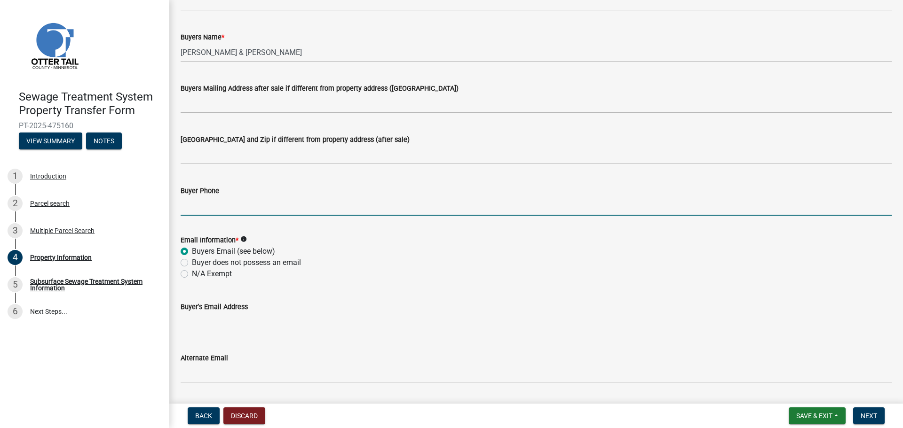
click at [214, 206] on input "Buyer Phone" at bounding box center [536, 206] width 711 height 19
paste input "[EMAIL_ADDRESS][DOMAIN_NAME]"
type input "[EMAIL_ADDRESS][DOMAIN_NAME]"
drag, startPoint x: 255, startPoint y: 206, endPoint x: -30, endPoint y: 220, distance: 284.8
click at [0, 220] on html "Internet Explorer does NOT work with GeoPermits. Get a new browser for more sec…" at bounding box center [451, 214] width 903 height 428
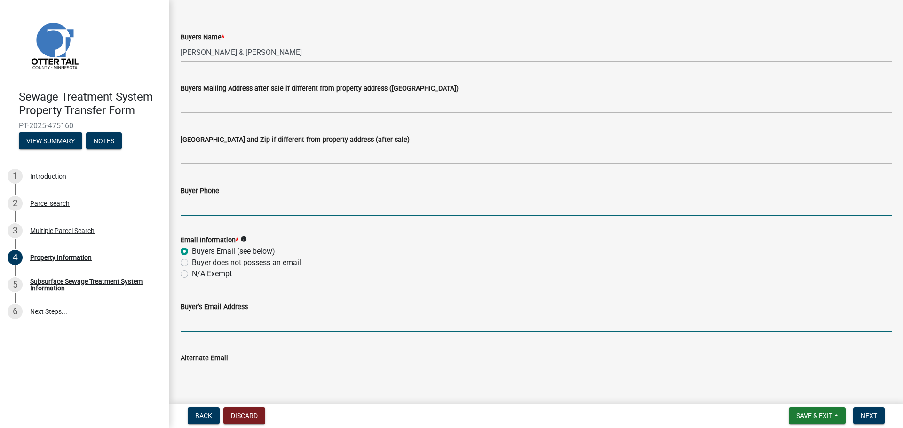
click at [236, 321] on input "Buyer's Email Address" at bounding box center [536, 322] width 711 height 19
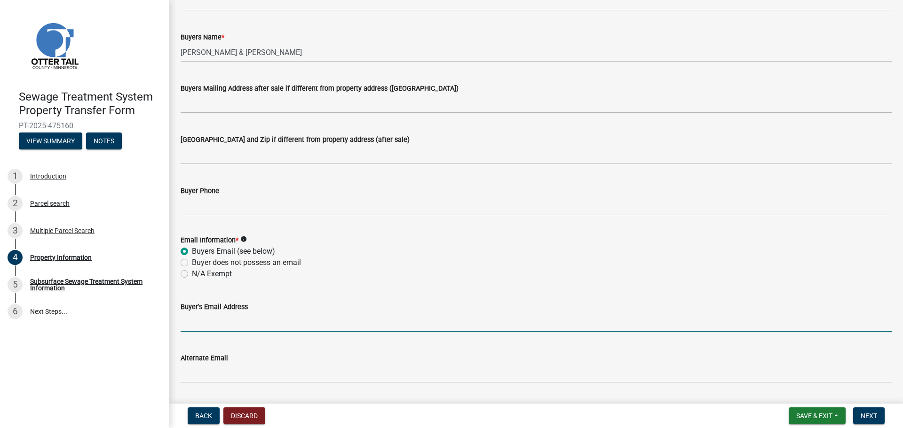
paste input "[EMAIL_ADDRESS][DOMAIN_NAME]"
type input "[EMAIL_ADDRESS][DOMAIN_NAME]"
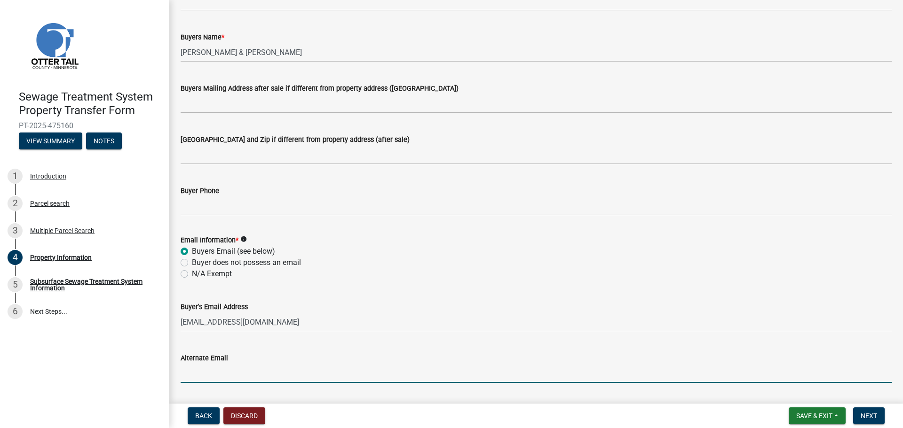
click at [194, 375] on input "Alternate Email" at bounding box center [536, 373] width 711 height 19
paste input "[EMAIL_ADDRESS][DOMAIN_NAME]"
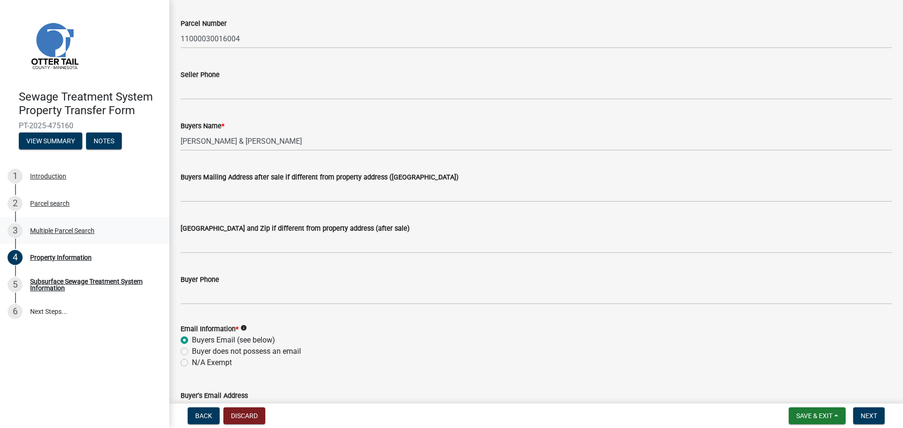
scroll to position [94, 0]
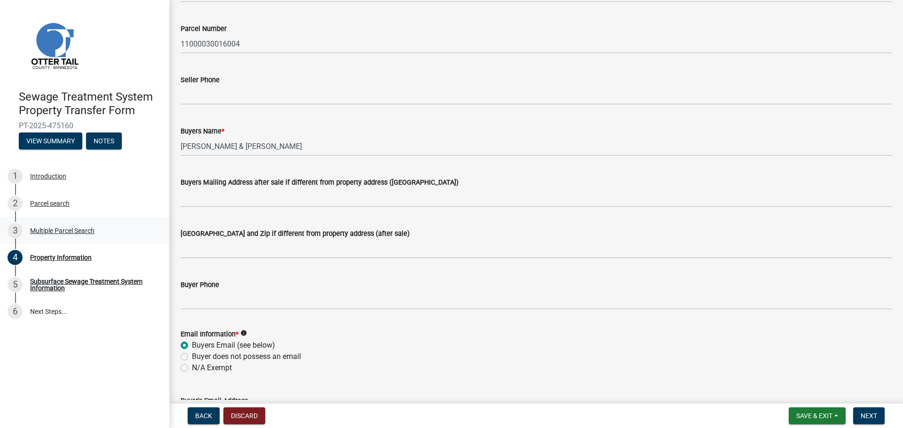
type input "[EMAIL_ADDRESS][DOMAIN_NAME]"
click at [169, 209] on div "Property Information share Share Owner Name (Seller) ERETZ SHALOM LLC ET AL Par…" at bounding box center [536, 308] width 734 height 782
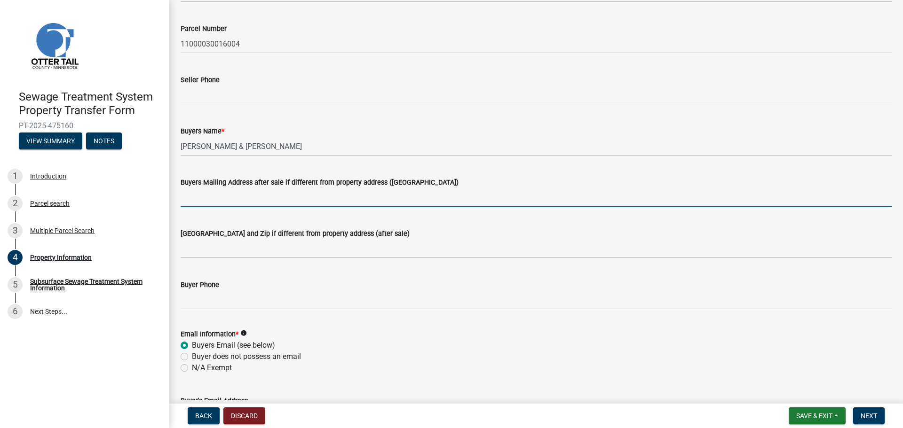
click at [196, 198] on input "Buyers Mailing Address after sale if different from property address ([GEOGRAPH…" at bounding box center [536, 197] width 711 height 19
paste input "[STREET_ADDRESS]"
type input "[STREET_ADDRESS]"
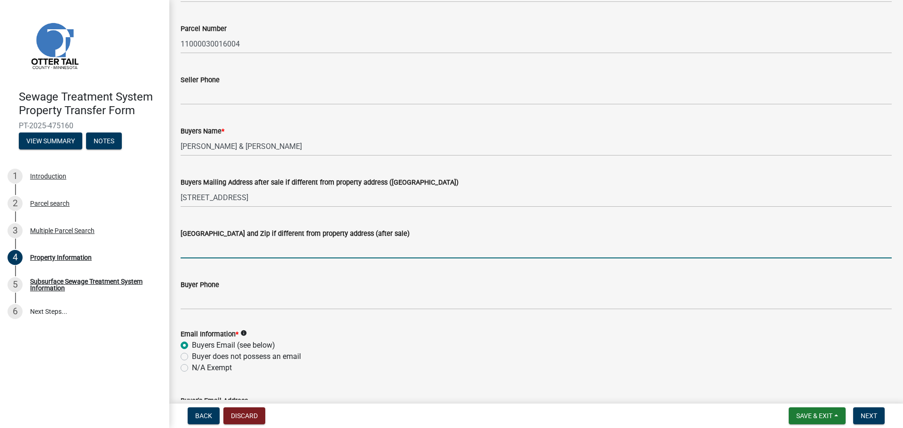
click at [242, 247] on input "[GEOGRAPHIC_DATA] and Zip if different from property address (after sale)" at bounding box center [536, 248] width 711 height 19
paste input "Casa Grande"
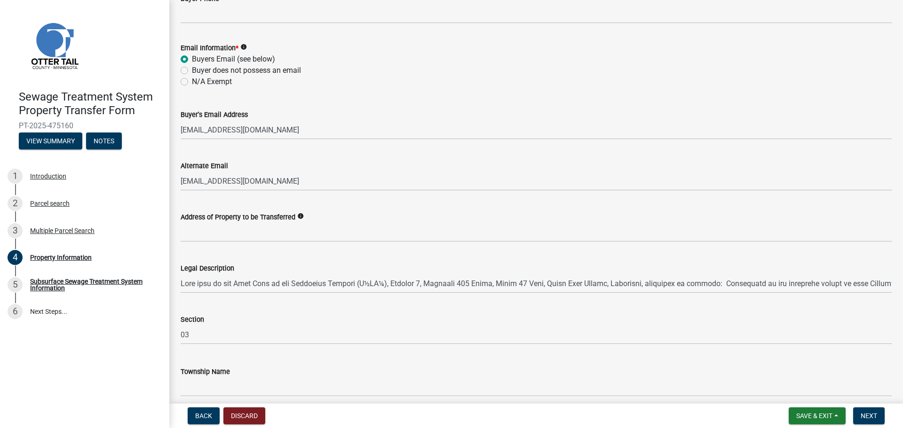
scroll to position [421, 0]
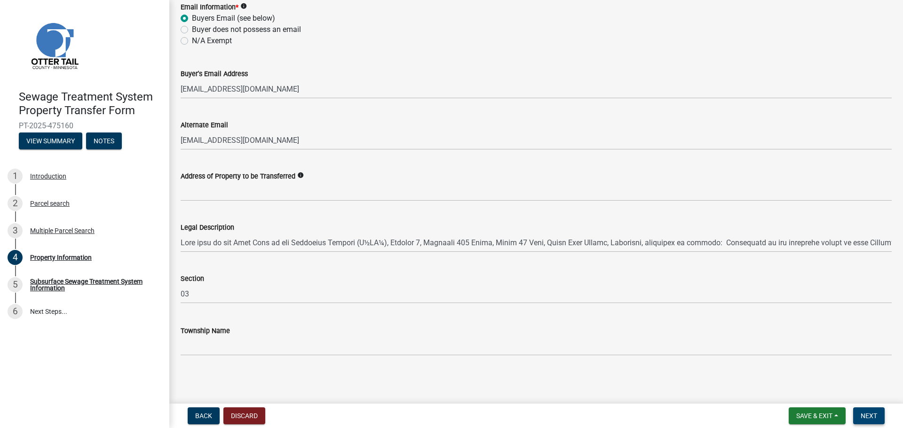
type input "[GEOGRAPHIC_DATA]"
click at [879, 414] on button "Next" at bounding box center [869, 416] width 32 height 17
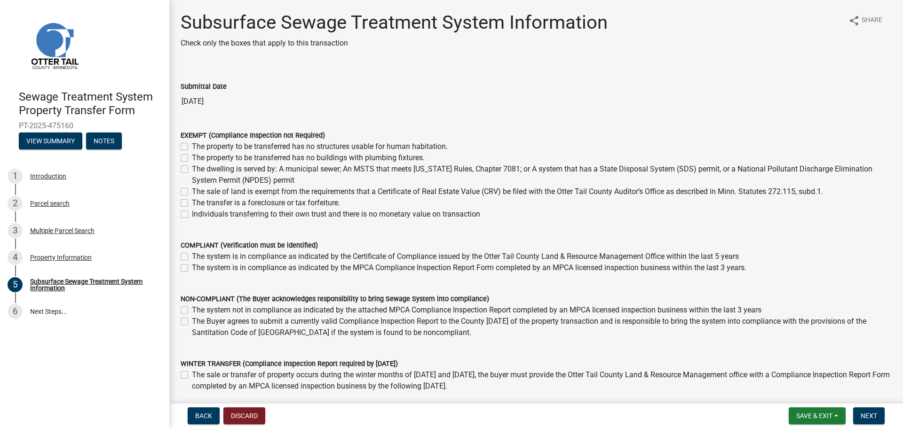
click at [371, 154] on label "The property to be transferred has no buildings with plumbing fixtures." at bounding box center [308, 157] width 233 height 11
click at [198, 154] on input "The property to be transferred has no buildings with plumbing fixtures." at bounding box center [195, 155] width 6 height 6
checkbox input "true"
checkbox input "false"
checkbox input "true"
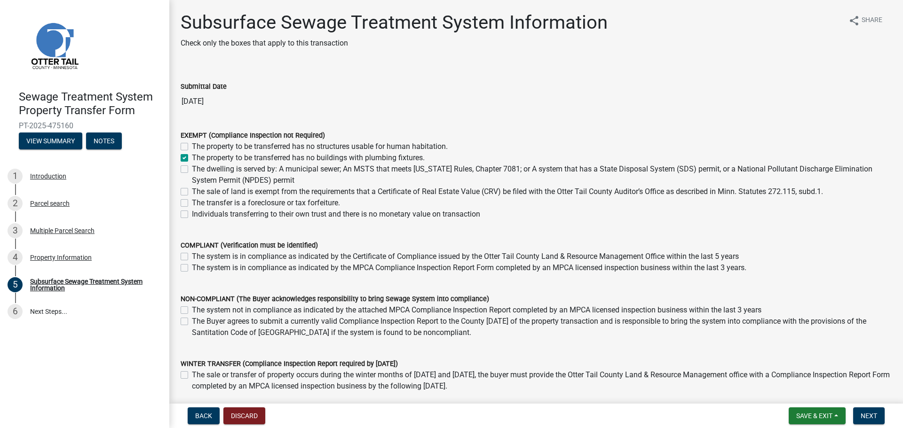
checkbox input "false"
click at [878, 419] on button "Next" at bounding box center [869, 416] width 32 height 17
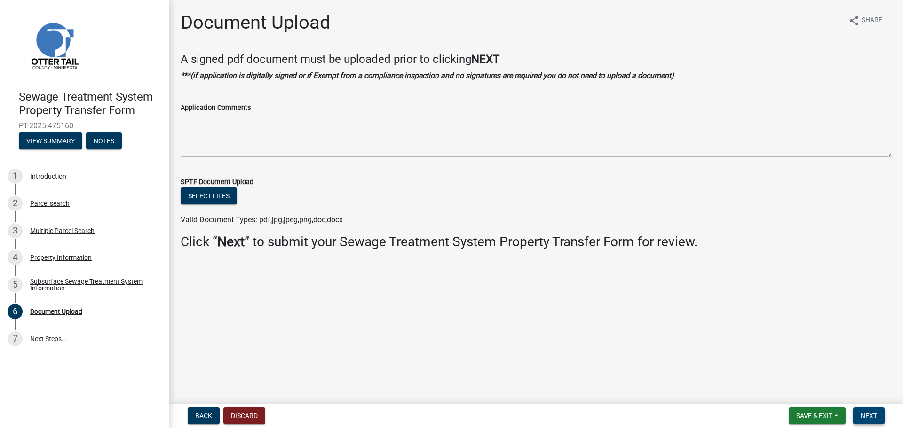
click at [884, 409] on button "Next" at bounding box center [869, 416] width 32 height 17
